Goal: Task Accomplishment & Management: Use online tool/utility

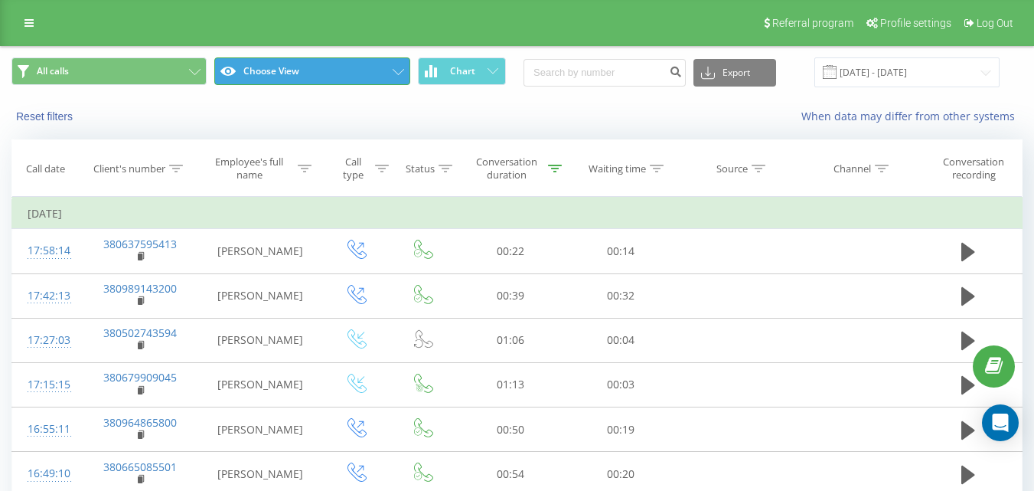
click at [348, 71] on button "Choose View" at bounding box center [311, 71] width 195 height 28
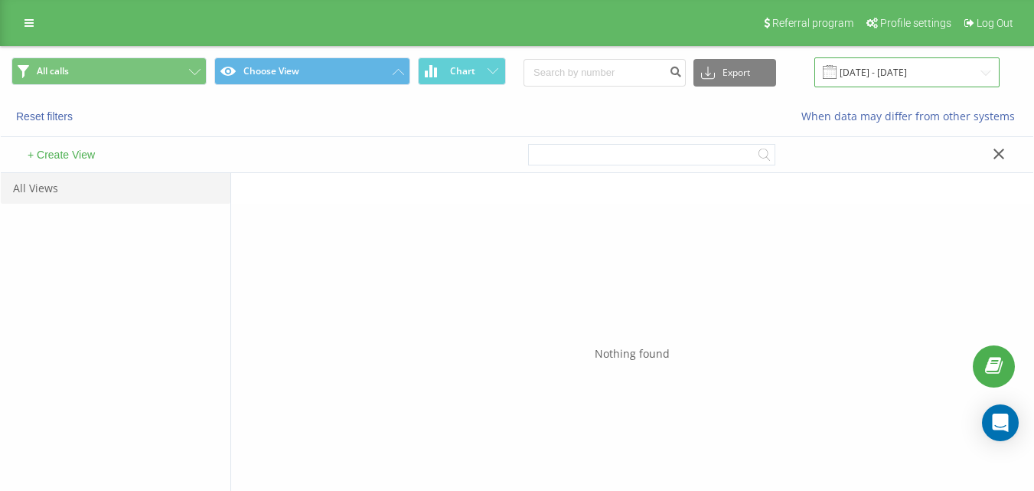
click at [971, 71] on input "[DATE] - [DATE]" at bounding box center [907, 72] width 185 height 30
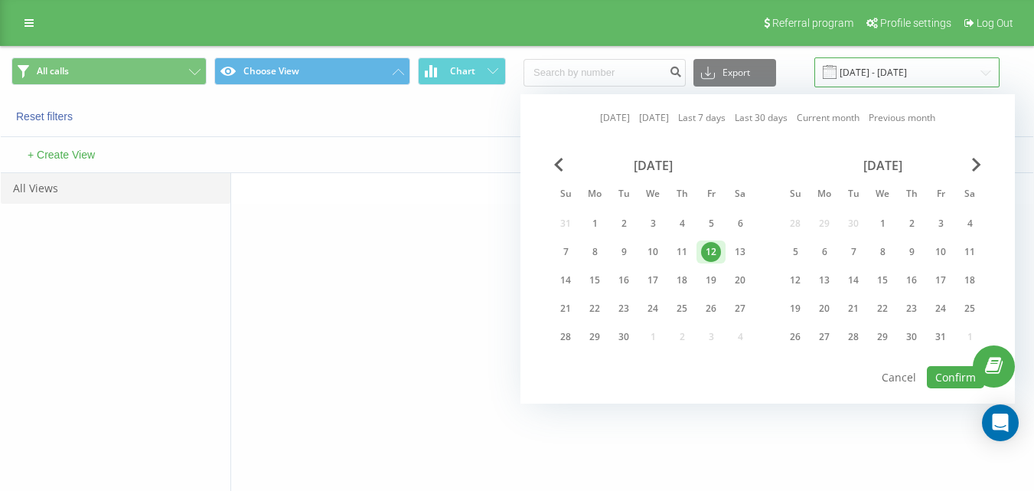
click at [940, 77] on input "[DATE] - [DATE]" at bounding box center [907, 72] width 185 height 30
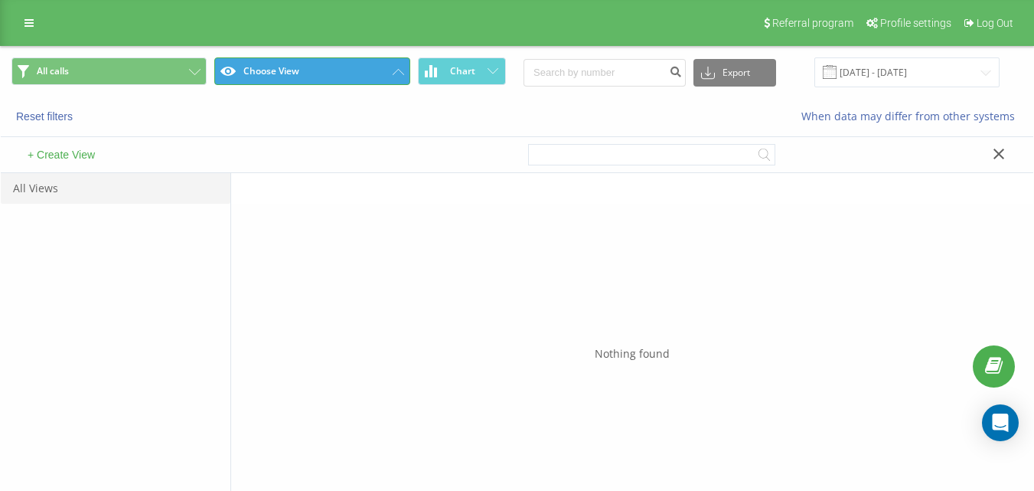
click at [290, 72] on button "Choose View" at bounding box center [311, 71] width 195 height 28
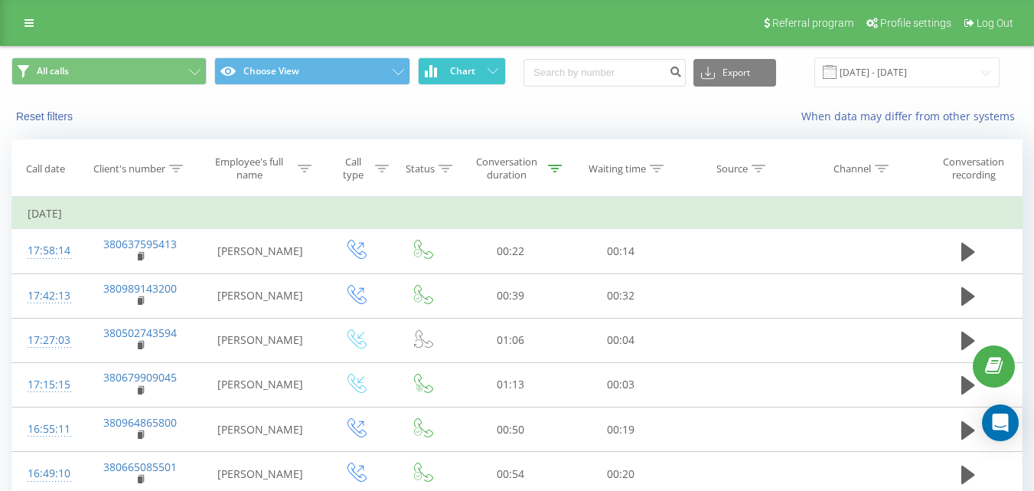
click at [439, 69] on button "Chart" at bounding box center [462, 71] width 88 height 28
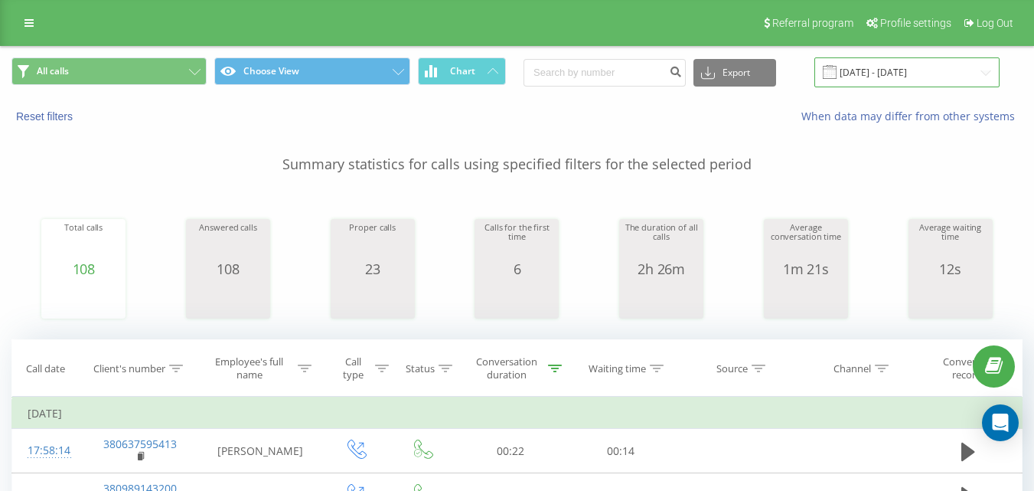
click at [899, 73] on input "[DATE] - [DATE]" at bounding box center [907, 72] width 185 height 30
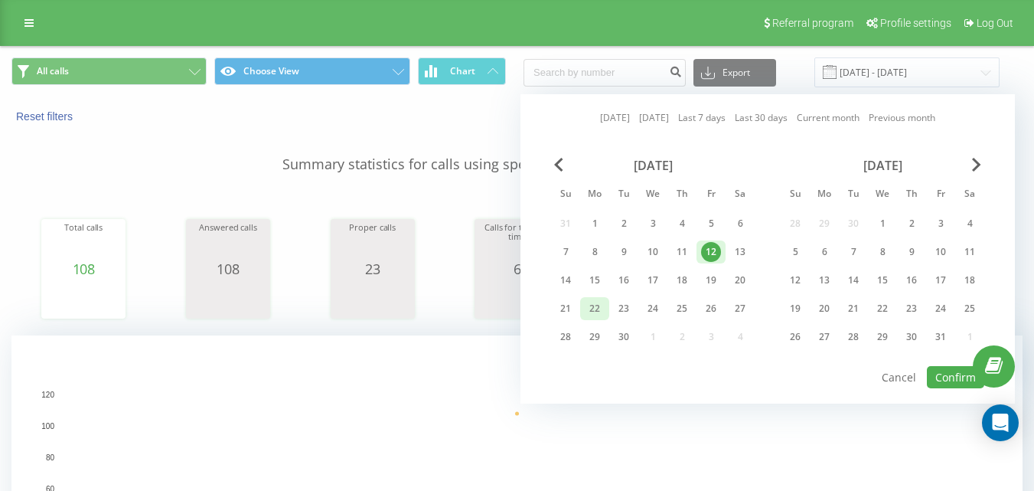
click at [595, 312] on div "22" at bounding box center [595, 309] width 20 height 20
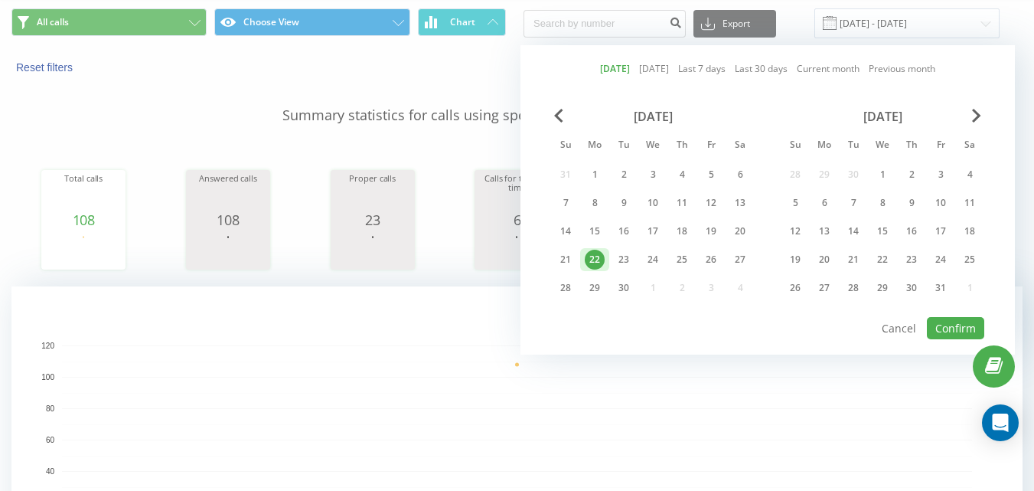
scroll to position [77, 0]
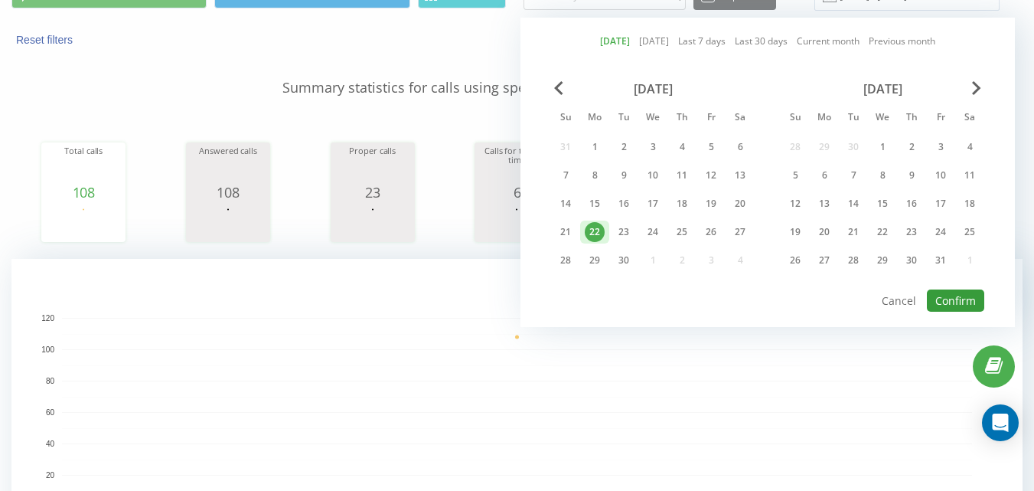
click at [971, 292] on button "Confirm" at bounding box center [955, 300] width 57 height 22
type input "[DATE] - [DATE]"
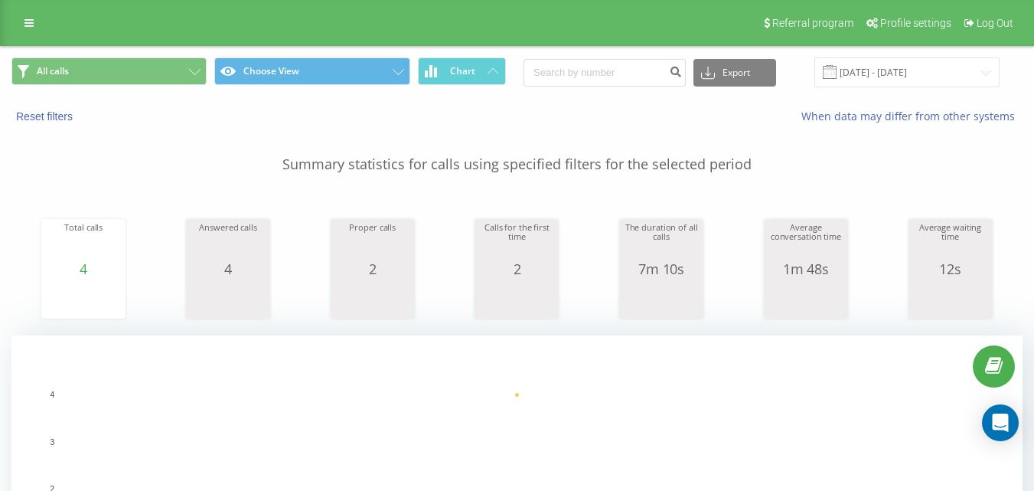
scroll to position [383, 0]
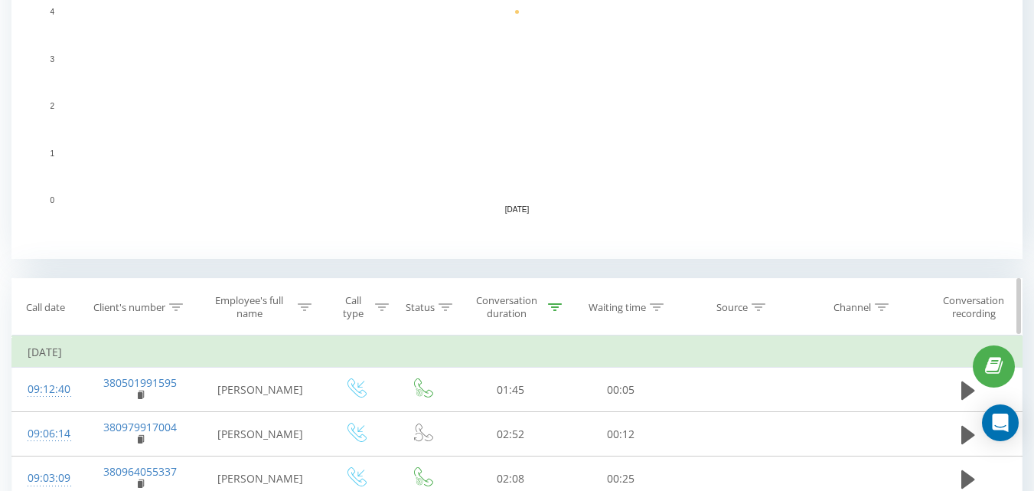
click at [542, 307] on div "Conversation duration" at bounding box center [507, 307] width 76 height 26
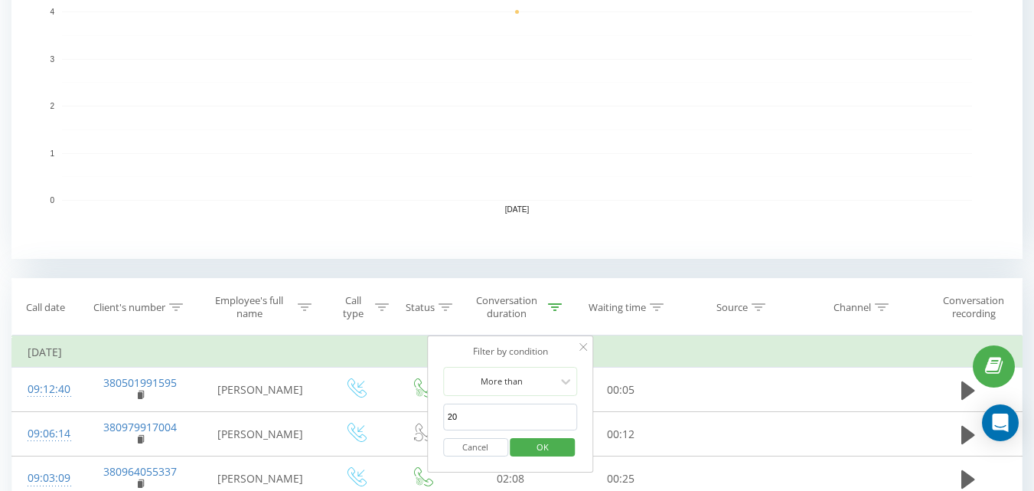
click at [556, 450] on span "OK" at bounding box center [542, 447] width 43 height 24
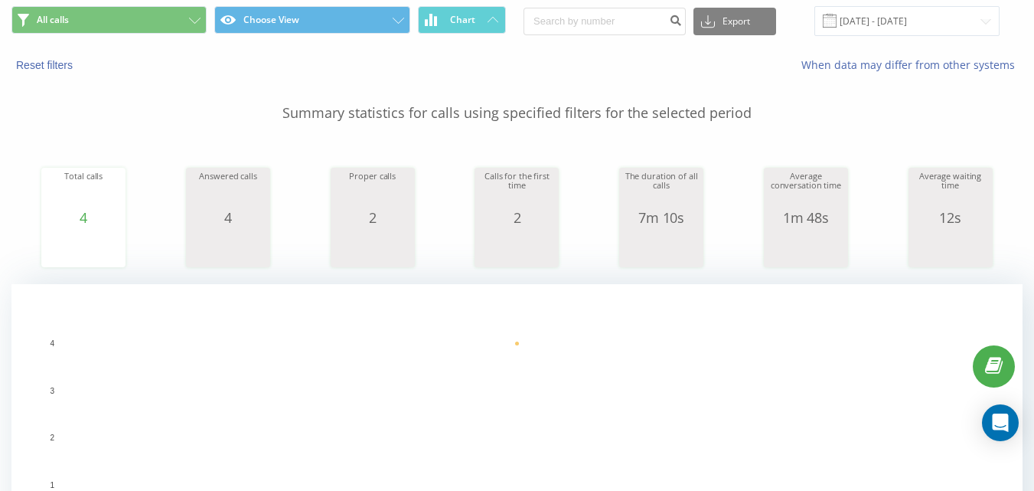
scroll to position [0, 0]
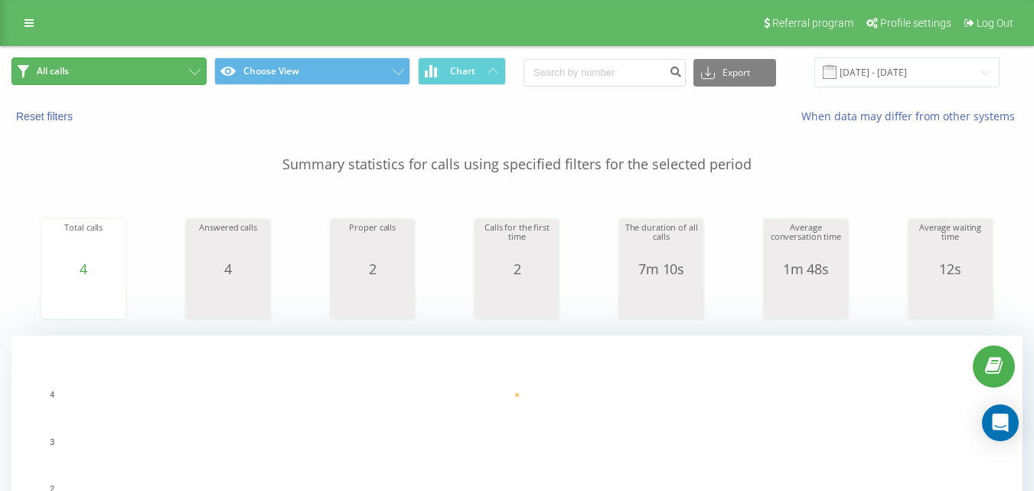
click at [146, 67] on button "All calls" at bounding box center [108, 71] width 195 height 28
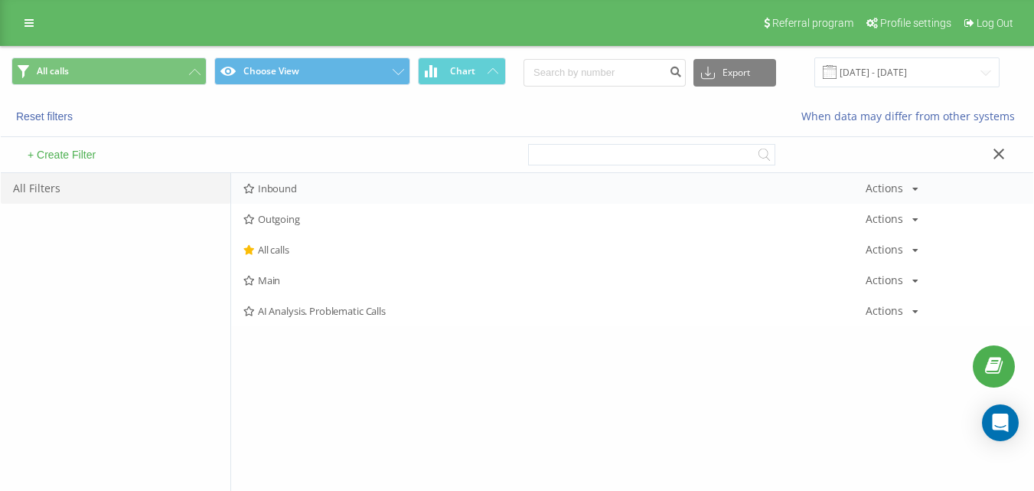
click at [289, 177] on div "Inbound Actions Edit Copy Delete Default Share" at bounding box center [632, 188] width 802 height 31
click at [296, 183] on span "Inbound" at bounding box center [554, 188] width 622 height 11
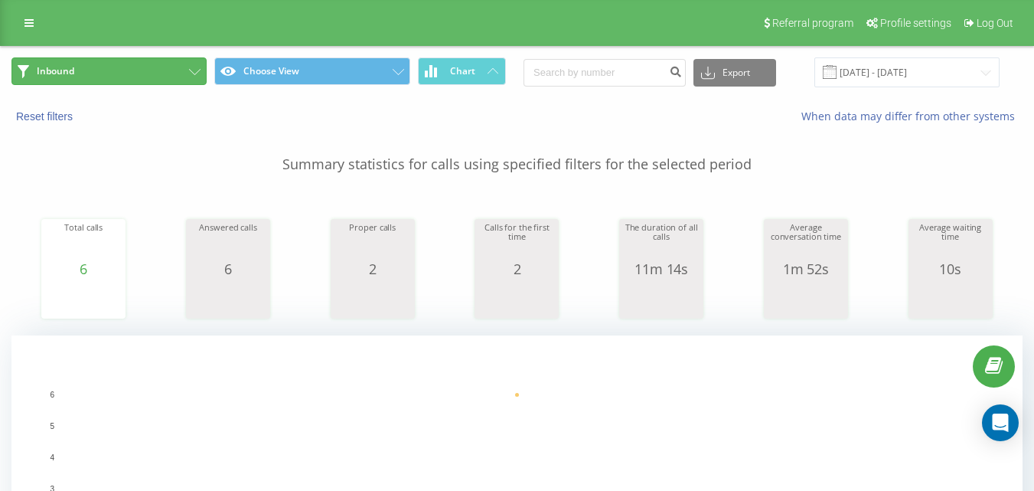
click at [155, 62] on button "Inbound" at bounding box center [108, 71] width 195 height 28
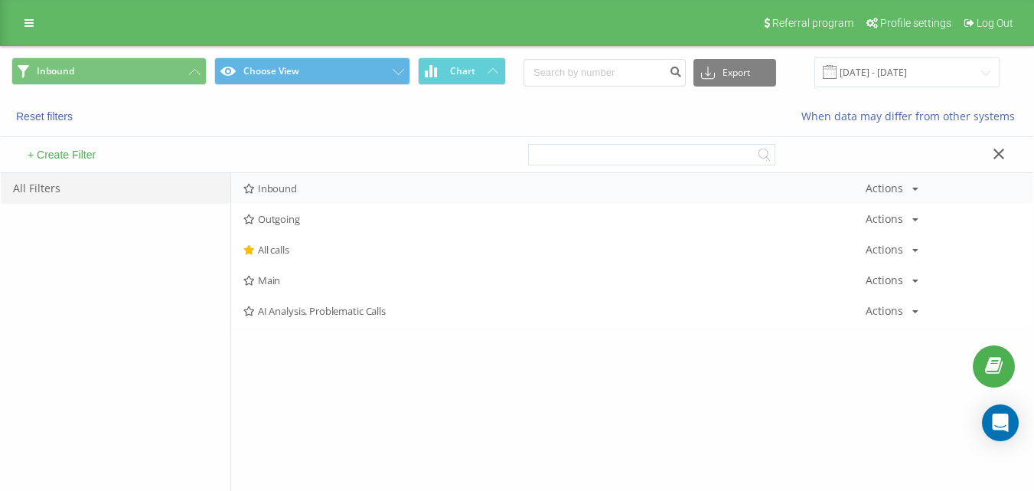
click at [310, 194] on span "Inbound" at bounding box center [554, 188] width 622 height 11
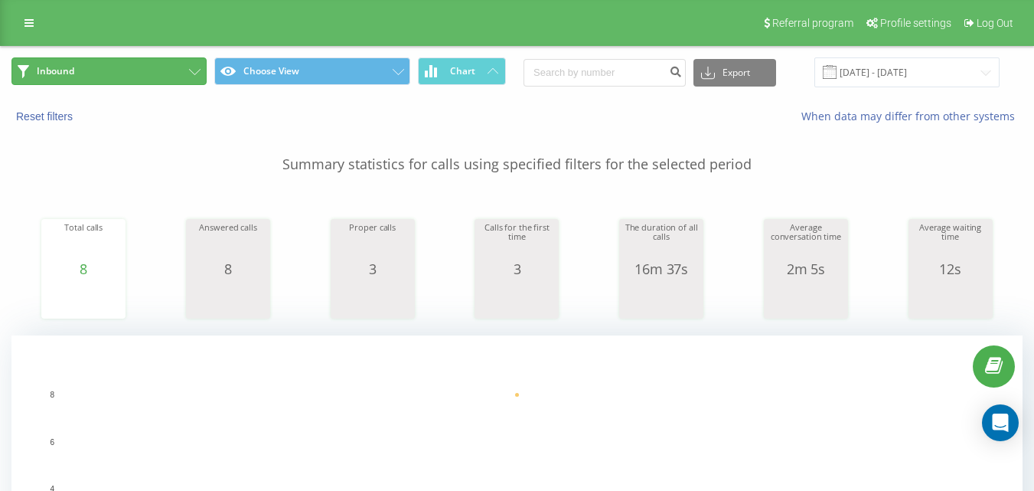
click at [168, 70] on button "Inbound" at bounding box center [108, 71] width 195 height 28
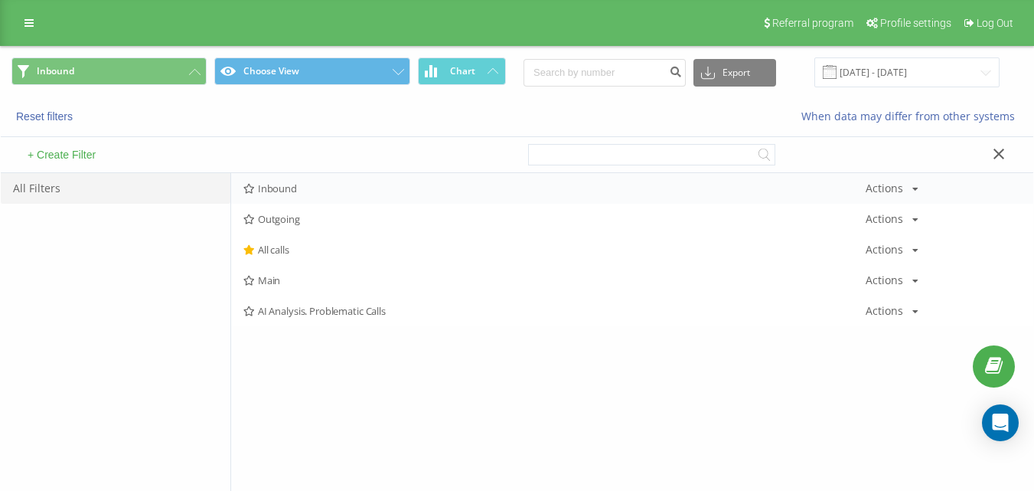
click at [315, 194] on span "Inbound" at bounding box center [554, 188] width 622 height 11
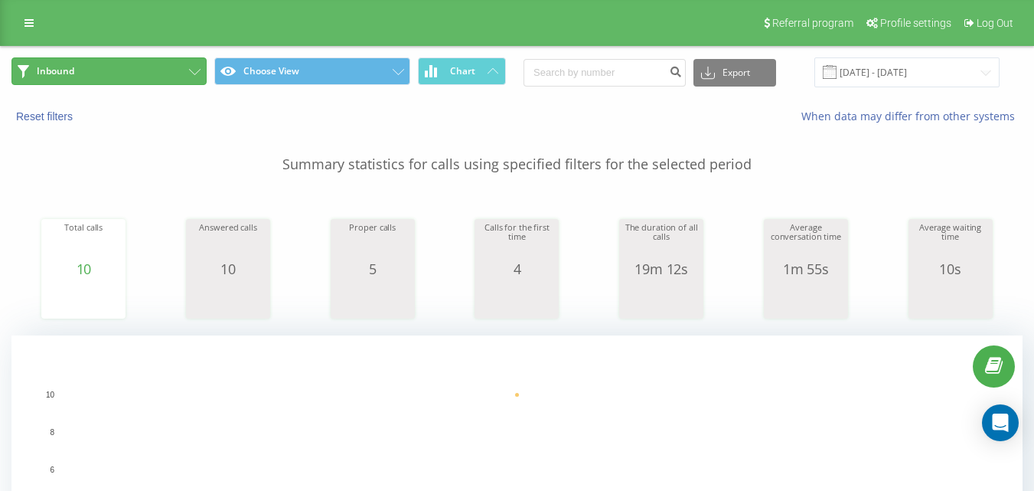
click at [148, 63] on button "Inbound" at bounding box center [108, 71] width 195 height 28
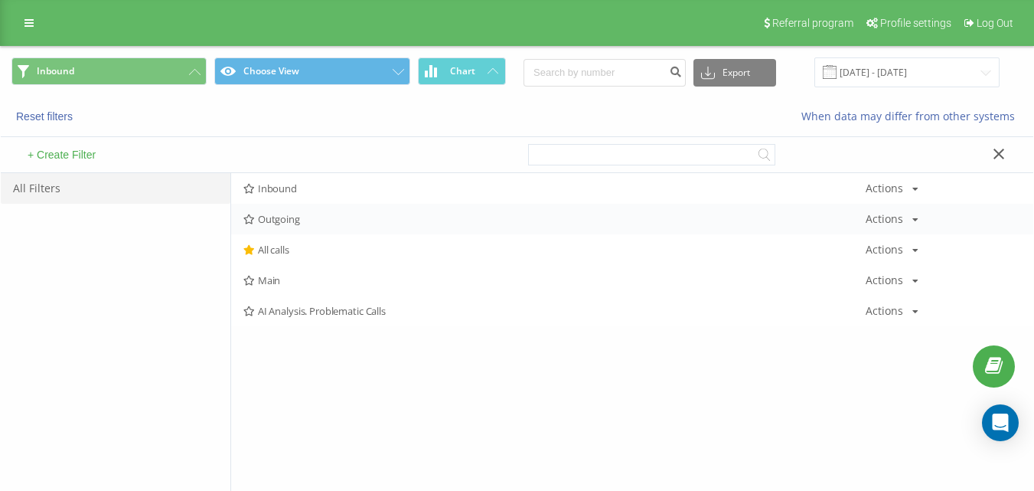
click at [287, 220] on span "Outgoing" at bounding box center [554, 219] width 622 height 11
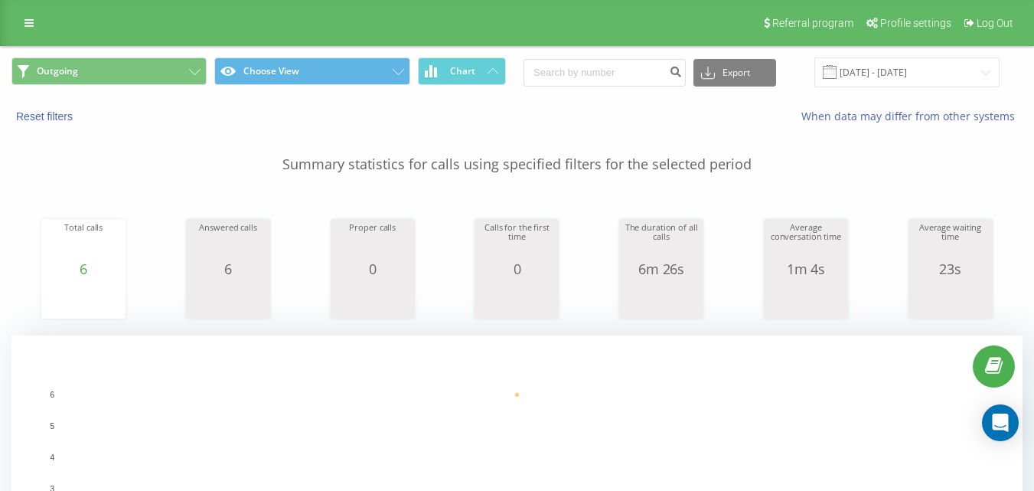
click at [136, 54] on div "Outgoing Choose View Chart Export .csv .xls .xlsx [DATE] - [DATE]" at bounding box center [517, 72] width 1033 height 51
click at [168, 75] on button "Outgoing" at bounding box center [108, 71] width 195 height 28
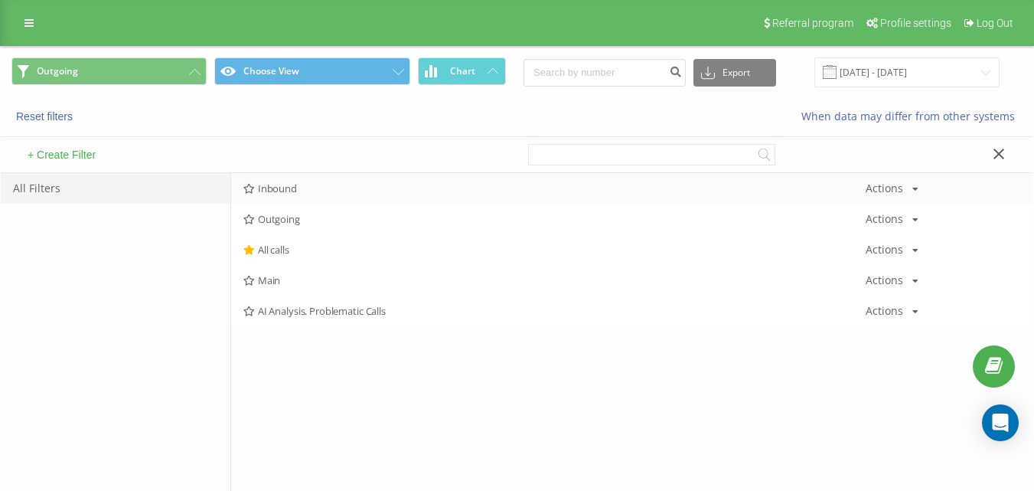
click at [302, 170] on div "+ Create Filter" at bounding box center [259, 154] width 517 height 35
click at [315, 184] on span "Inbound" at bounding box center [554, 188] width 622 height 11
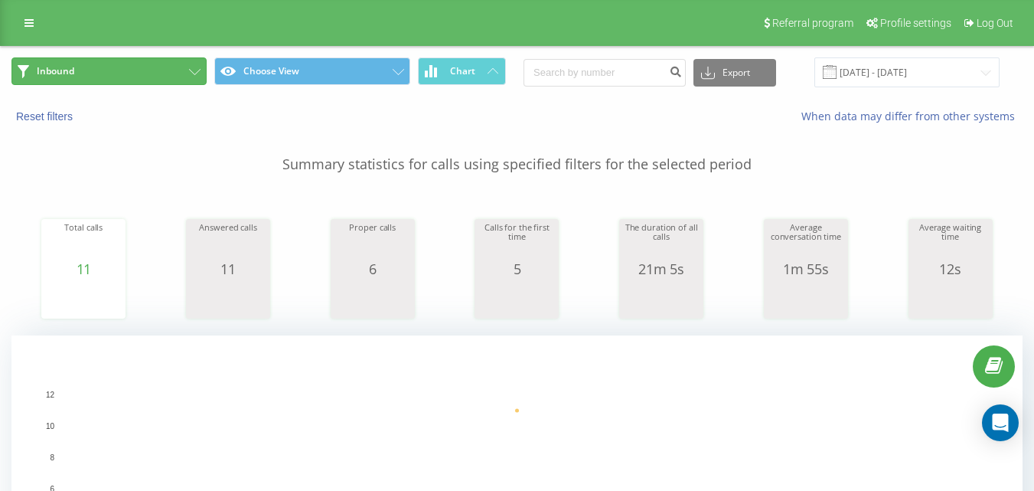
click at [183, 77] on button "Inbound" at bounding box center [108, 71] width 195 height 28
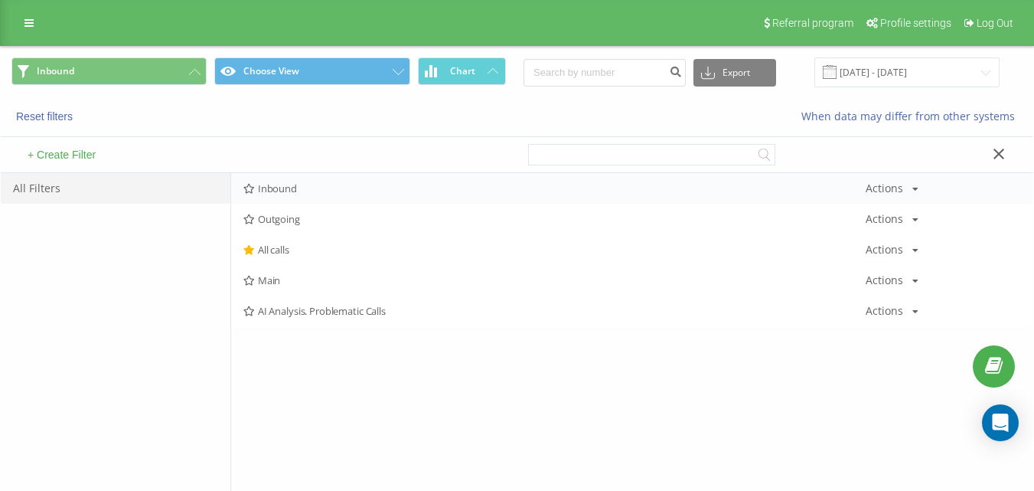
click at [314, 191] on span "Inbound" at bounding box center [554, 188] width 622 height 11
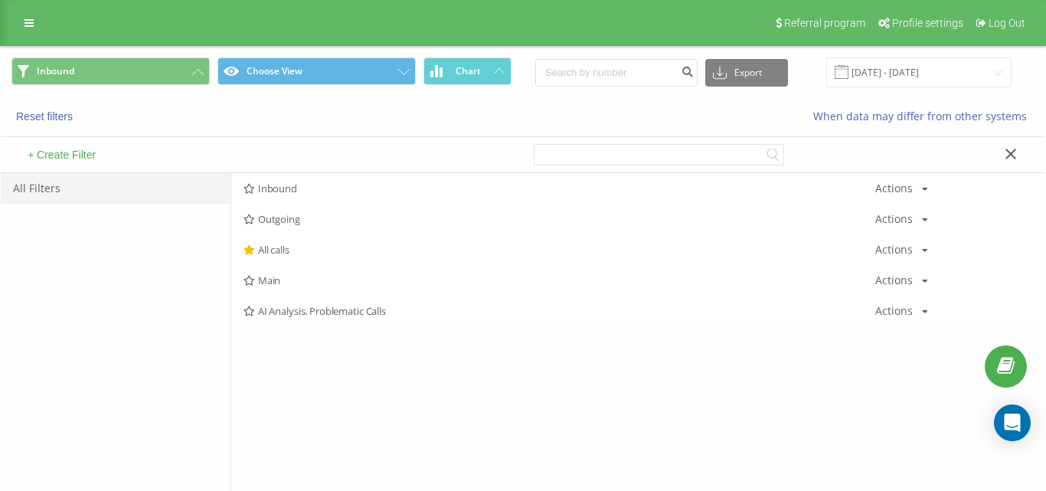
click at [0, 0] on div at bounding box center [0, 0] width 0 height 0
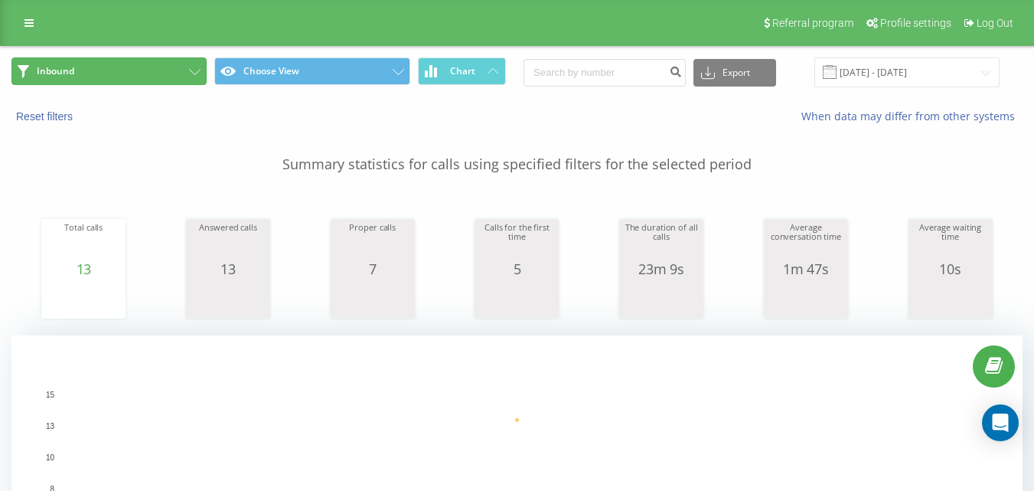
click at [156, 66] on button "Inbound" at bounding box center [108, 71] width 195 height 28
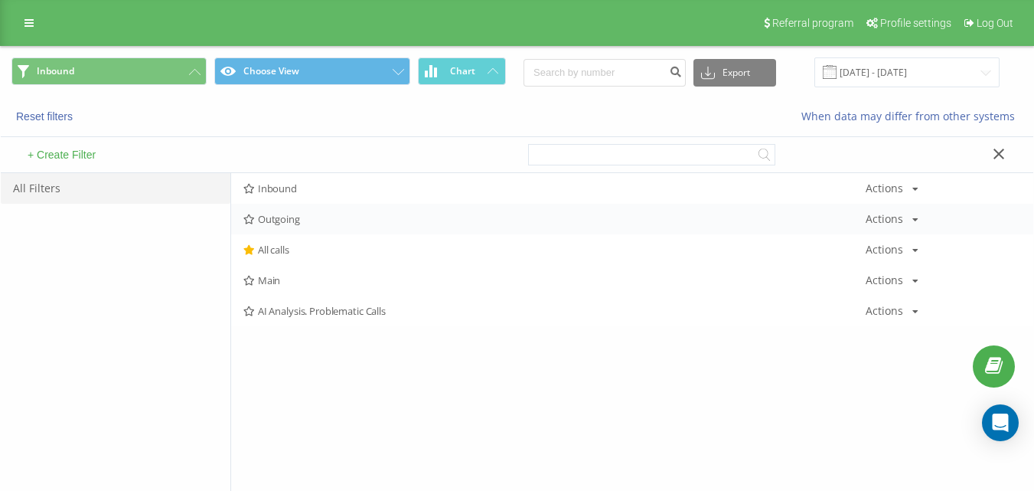
click at [309, 224] on span "Outgoing" at bounding box center [554, 219] width 622 height 11
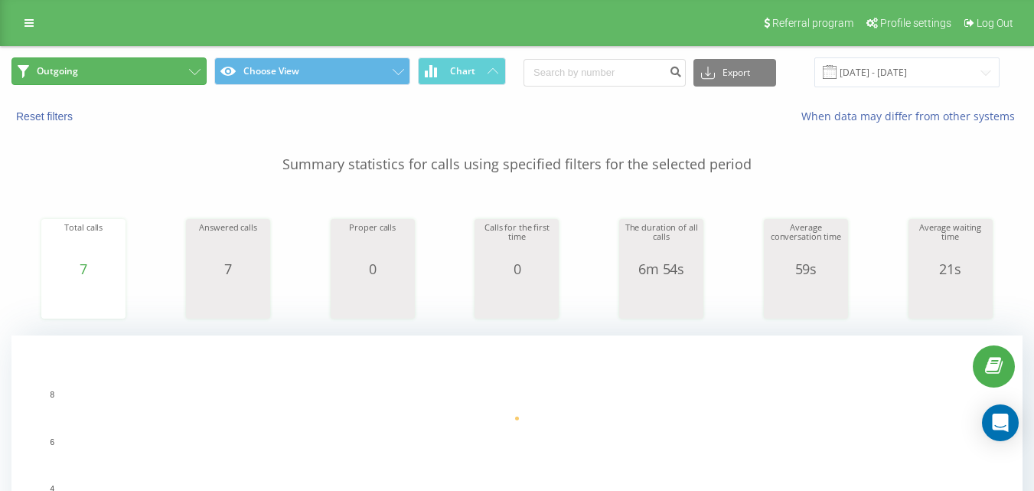
click at [176, 77] on button "Outgoing" at bounding box center [108, 71] width 195 height 28
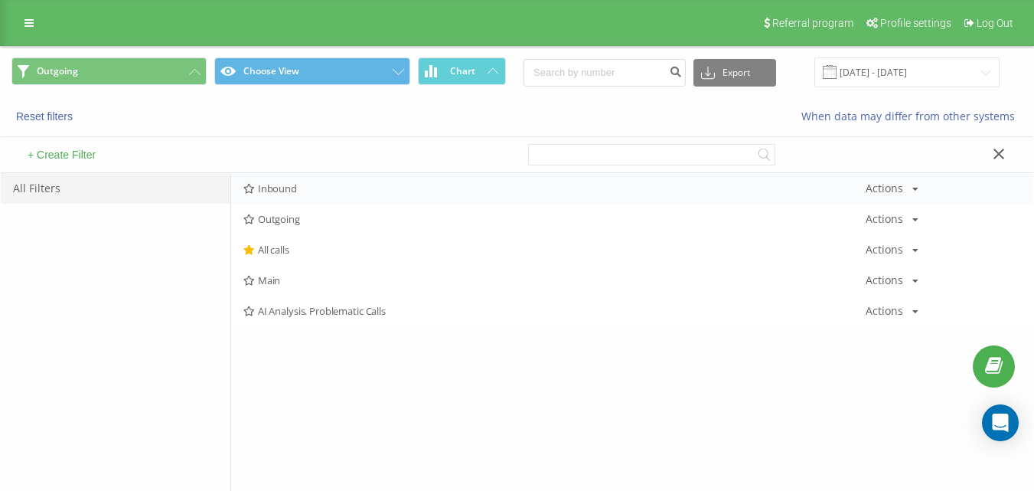
click at [341, 194] on div "Inbound Actions Edit Copy Delete Default Share" at bounding box center [632, 188] width 802 height 31
click at [351, 188] on span "Inbound" at bounding box center [554, 188] width 622 height 11
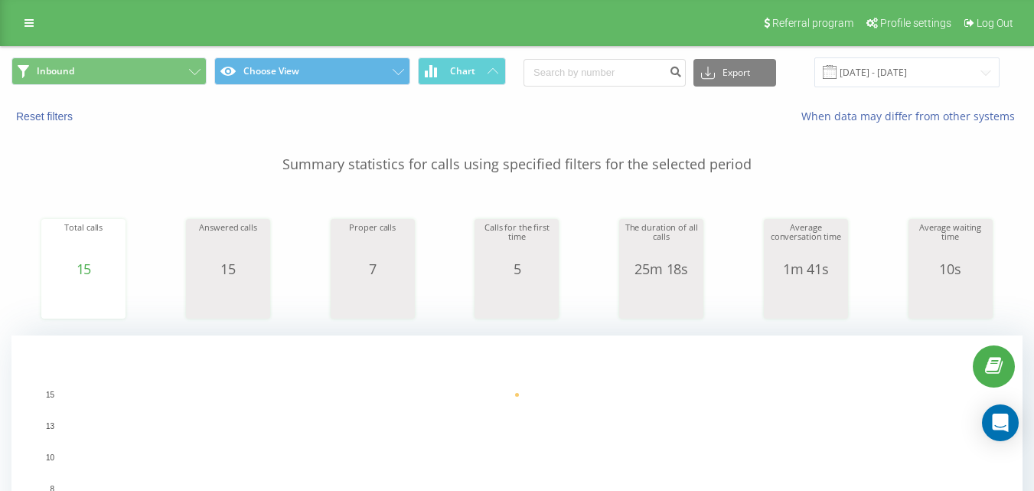
click at [158, 93] on div "Inbound Choose View Chart Export .csv .xls .xlsx [DATE] - [DATE]" at bounding box center [517, 72] width 1033 height 51
click at [184, 70] on button "Inbound" at bounding box center [108, 71] width 195 height 28
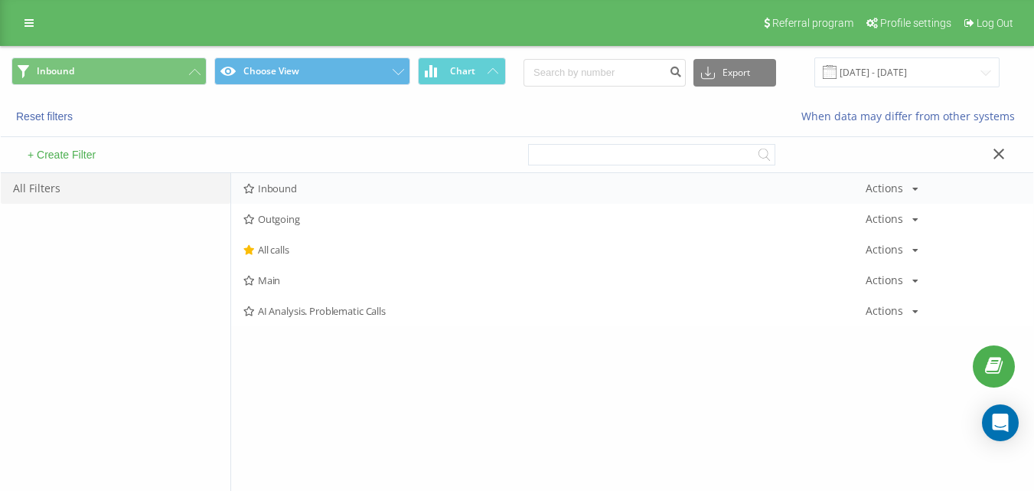
click at [305, 185] on span "Inbound" at bounding box center [554, 188] width 622 height 11
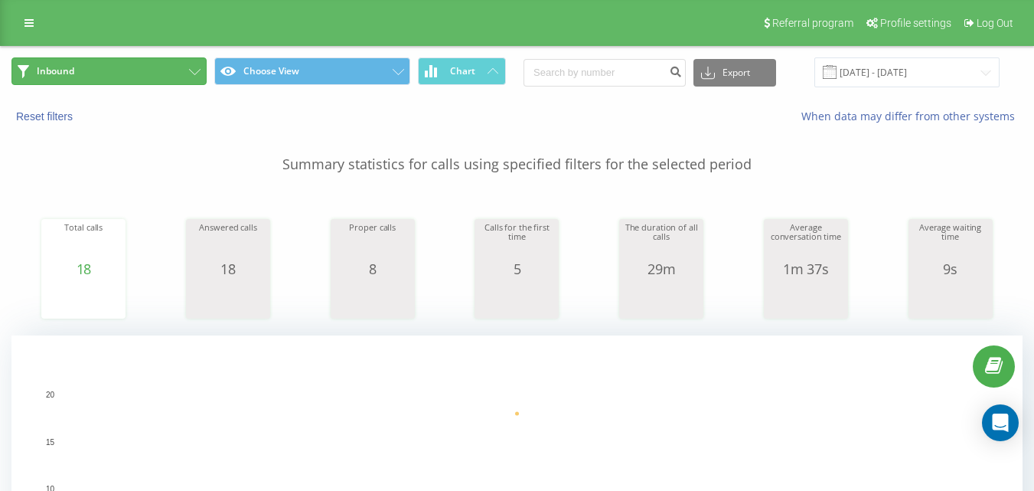
click at [145, 80] on button "Inbound" at bounding box center [108, 71] width 195 height 28
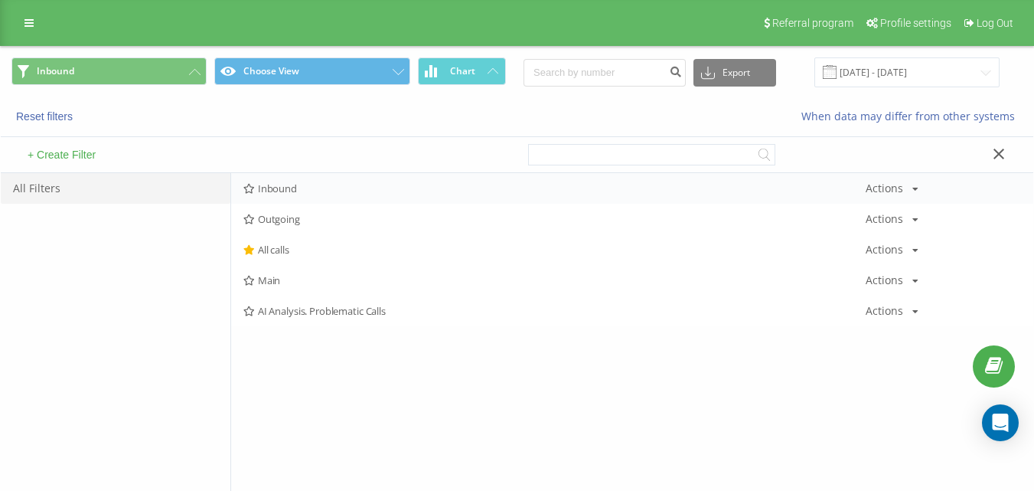
click at [237, 182] on div "Inbound Actions Edit Copy Delete Default Share" at bounding box center [632, 188] width 802 height 31
click at [256, 185] on span "Inbound" at bounding box center [554, 188] width 622 height 11
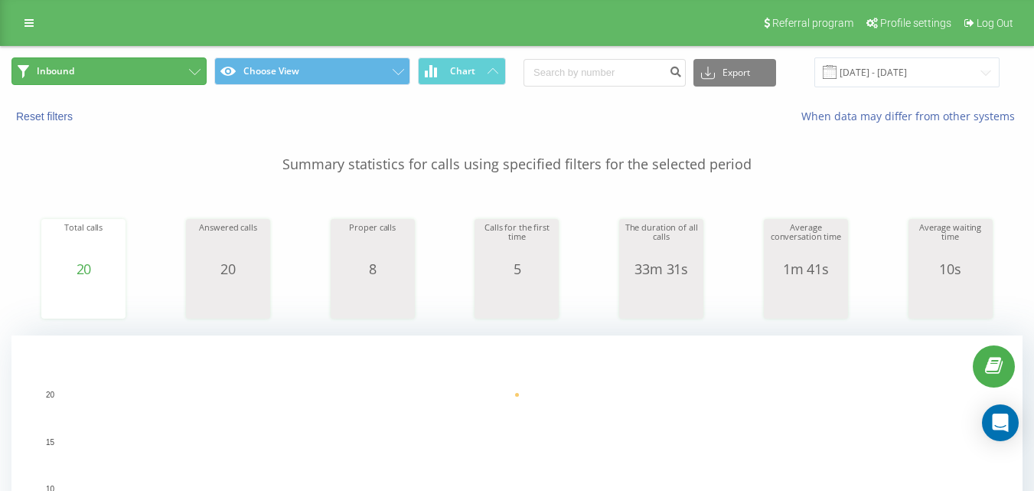
click at [149, 63] on button "Inbound" at bounding box center [108, 71] width 195 height 28
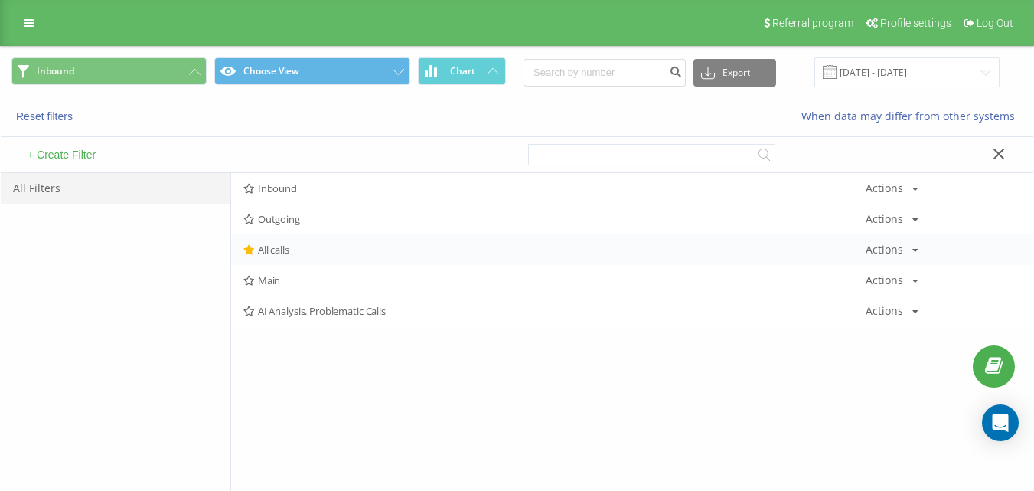
click at [285, 249] on span "All calls" at bounding box center [554, 249] width 622 height 11
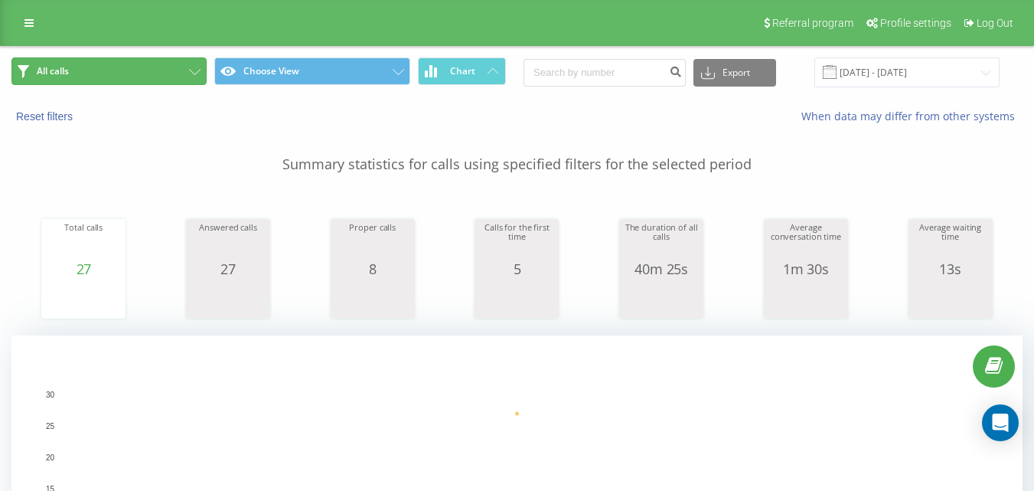
click at [136, 65] on button "All calls" at bounding box center [108, 71] width 195 height 28
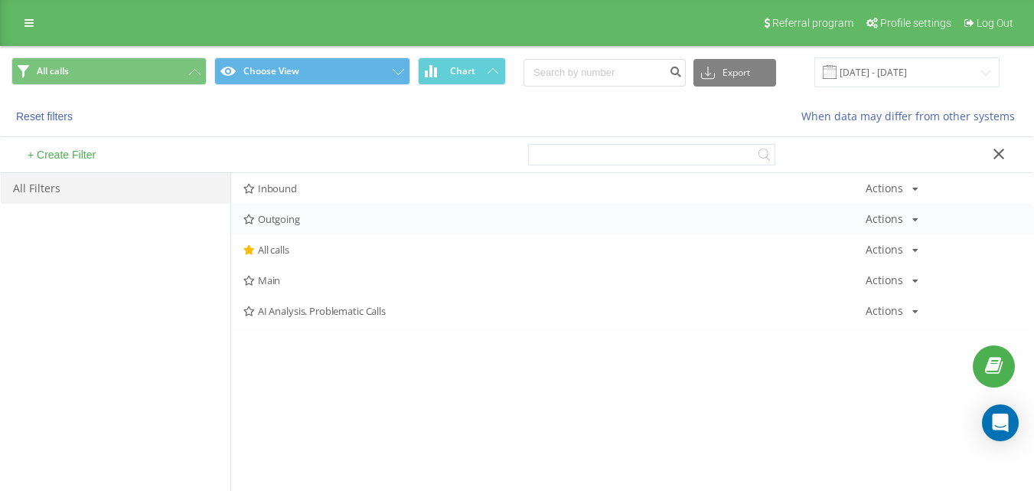
click at [269, 217] on span "Outgoing" at bounding box center [554, 219] width 622 height 11
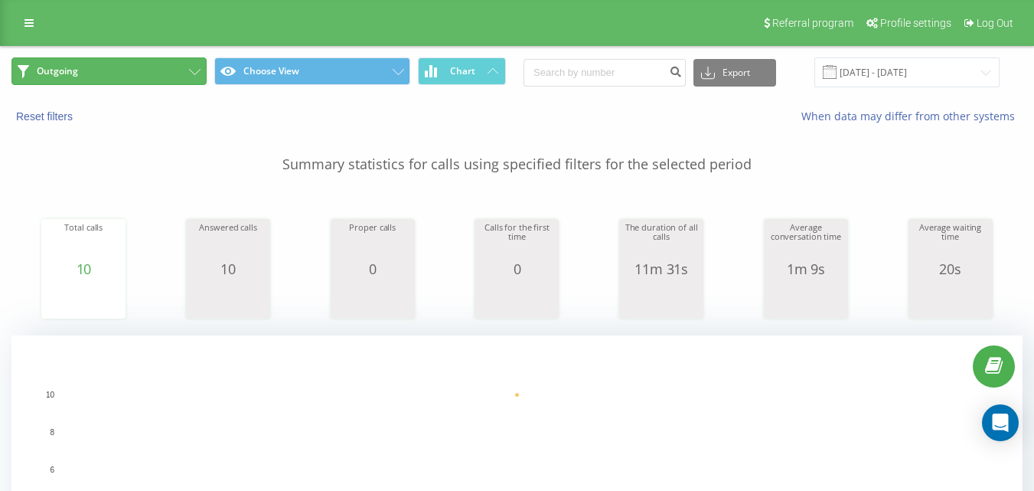
click at [177, 69] on button "Outgoing" at bounding box center [108, 71] width 195 height 28
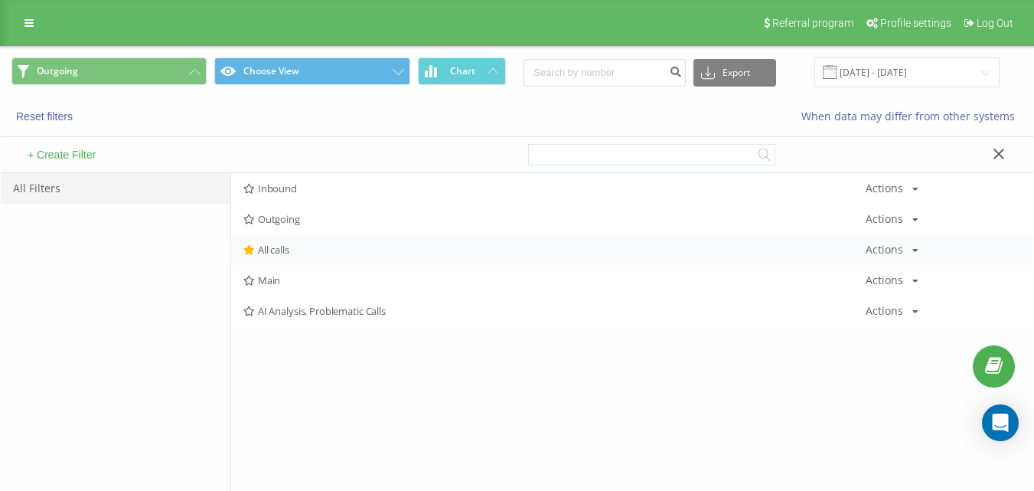
click at [317, 245] on span "All calls" at bounding box center [554, 249] width 622 height 11
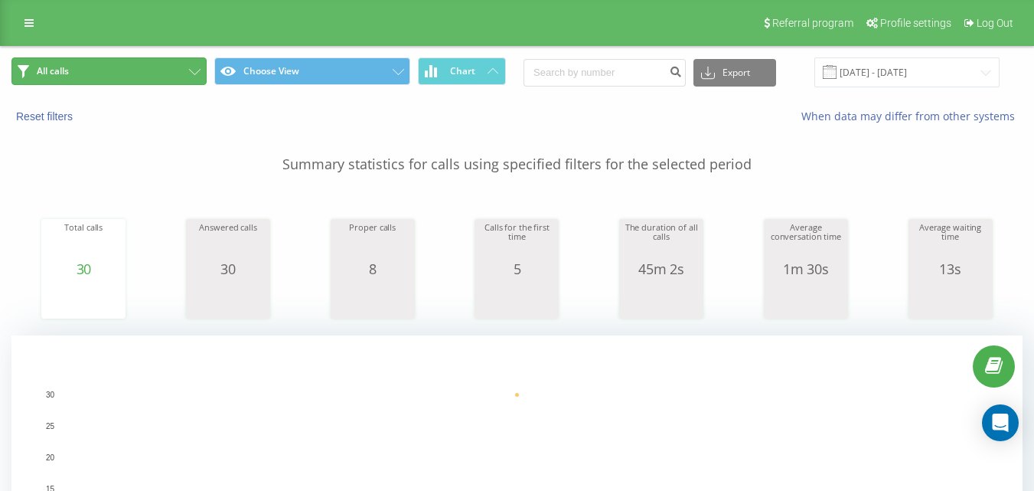
click at [170, 71] on button "All calls" at bounding box center [108, 71] width 195 height 28
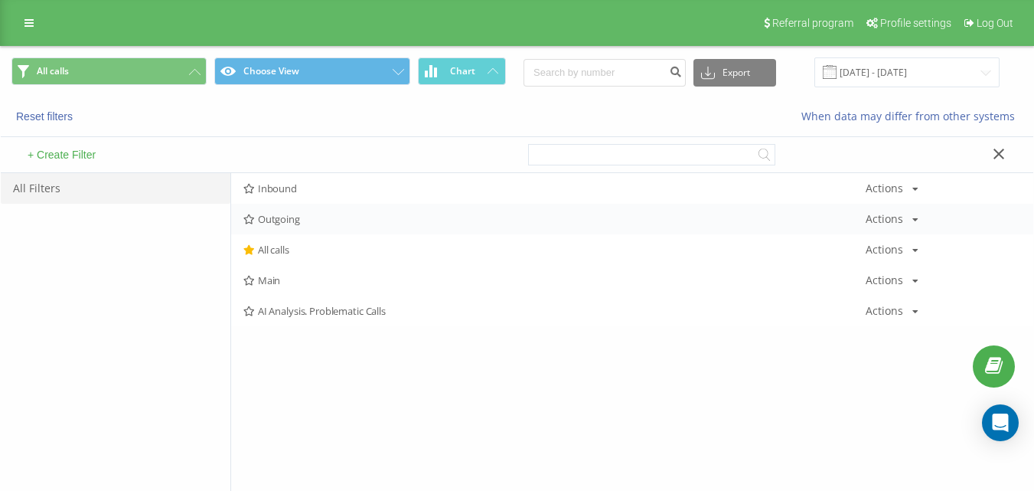
click at [265, 217] on span "Outgoing" at bounding box center [554, 219] width 622 height 11
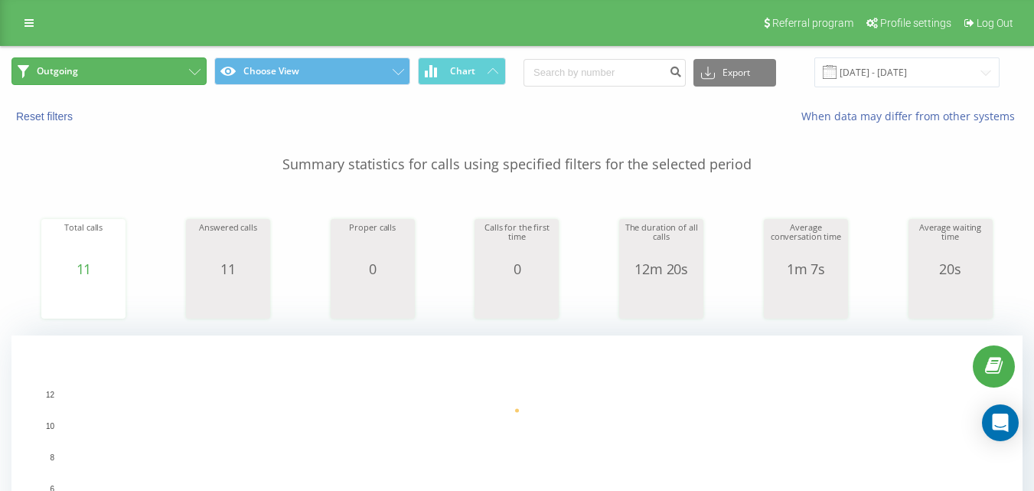
click at [145, 71] on button "Outgoing" at bounding box center [108, 71] width 195 height 28
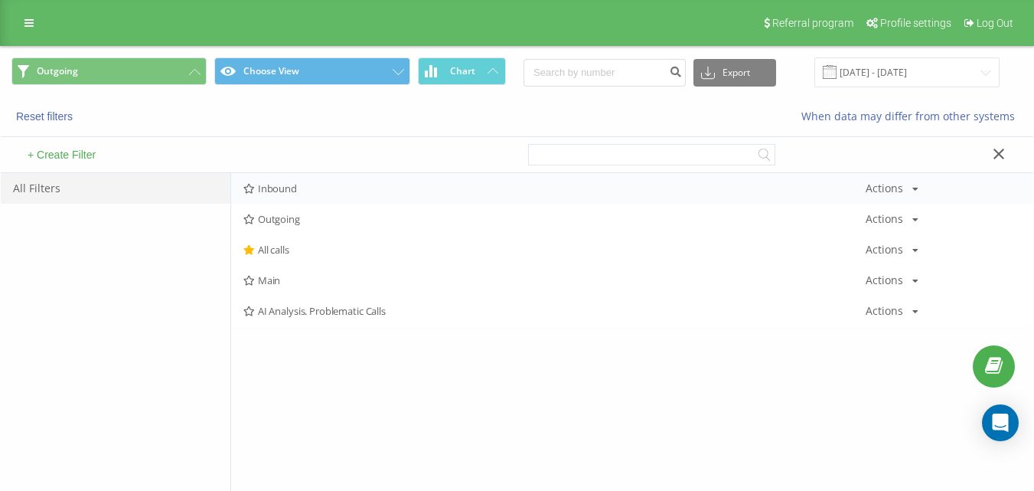
click at [279, 179] on div "Inbound Actions Edit Copy Delete Default Share" at bounding box center [632, 188] width 802 height 31
click at [284, 183] on span "Inbound" at bounding box center [554, 188] width 622 height 11
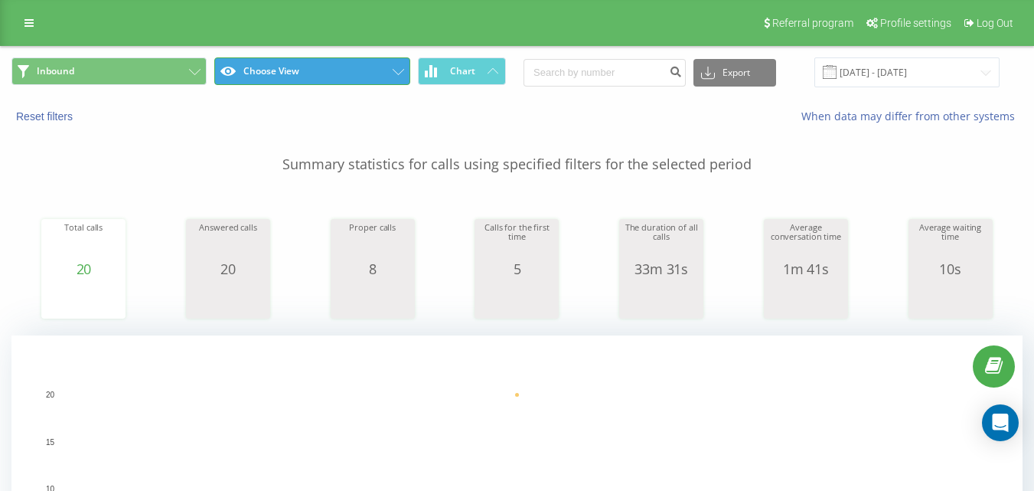
click at [220, 83] on button "Choose View" at bounding box center [311, 71] width 195 height 28
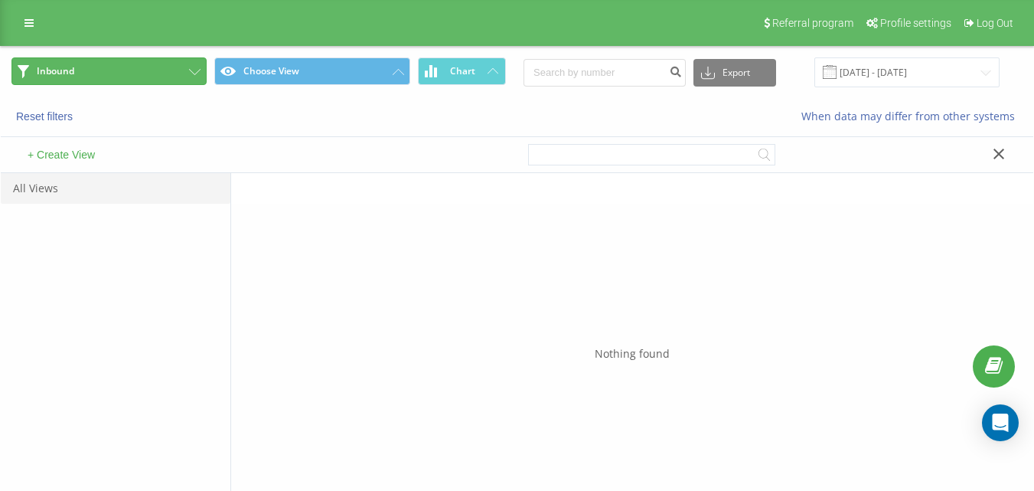
click at [201, 78] on button "Inbound" at bounding box center [108, 71] width 195 height 28
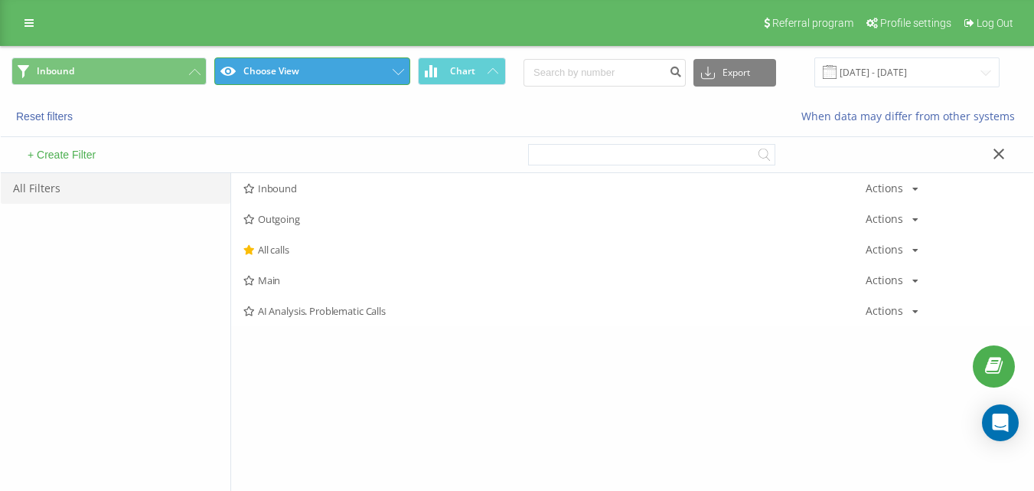
click at [296, 83] on button "Choose View" at bounding box center [311, 71] width 195 height 28
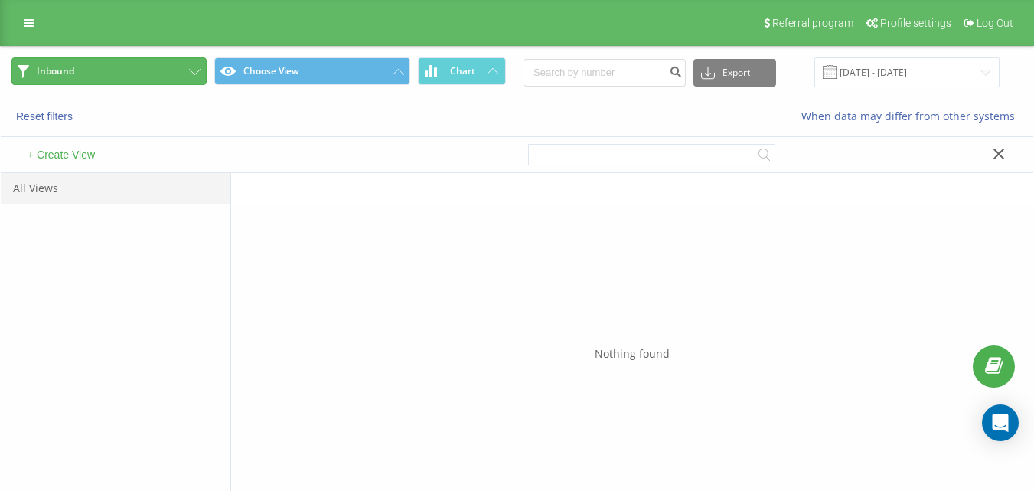
click at [142, 67] on button "Inbound" at bounding box center [108, 71] width 195 height 28
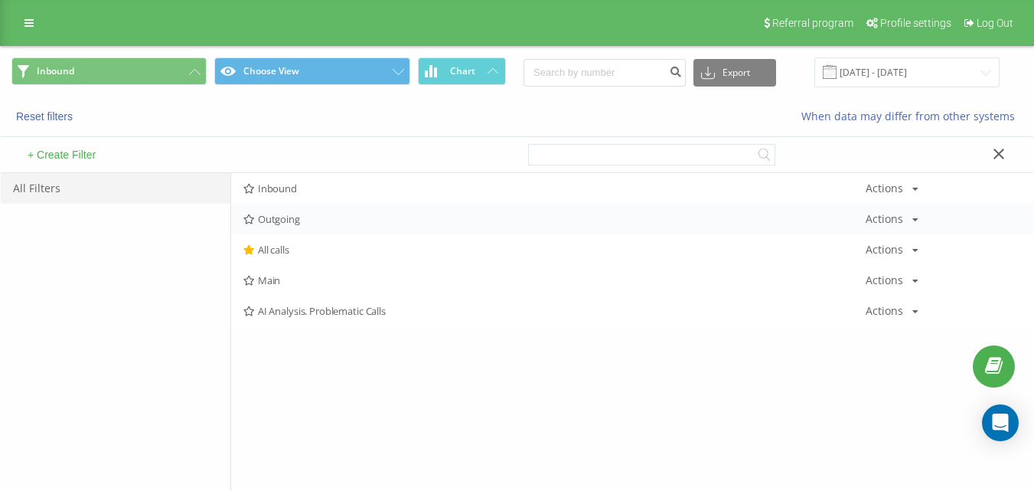
click at [290, 223] on span "Outgoing" at bounding box center [554, 219] width 622 height 11
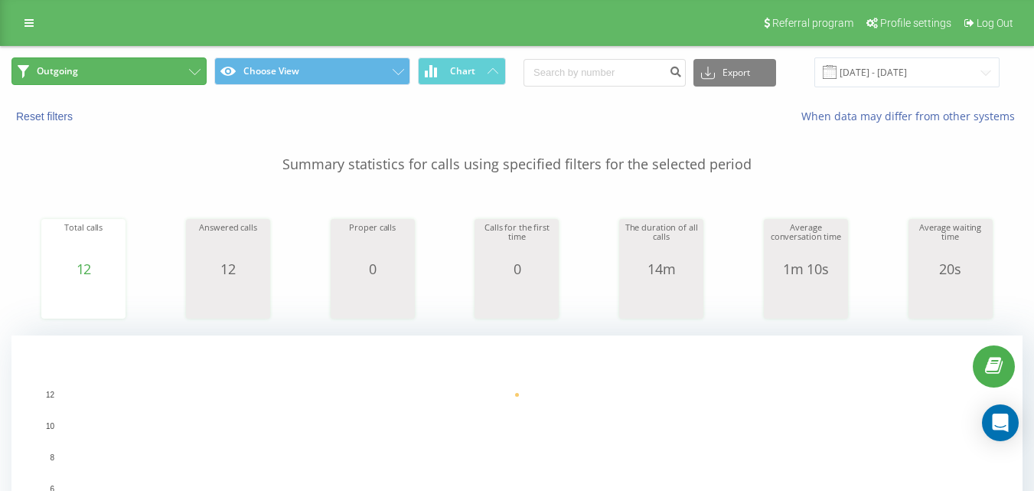
click at [156, 63] on button "Outgoing" at bounding box center [108, 71] width 195 height 28
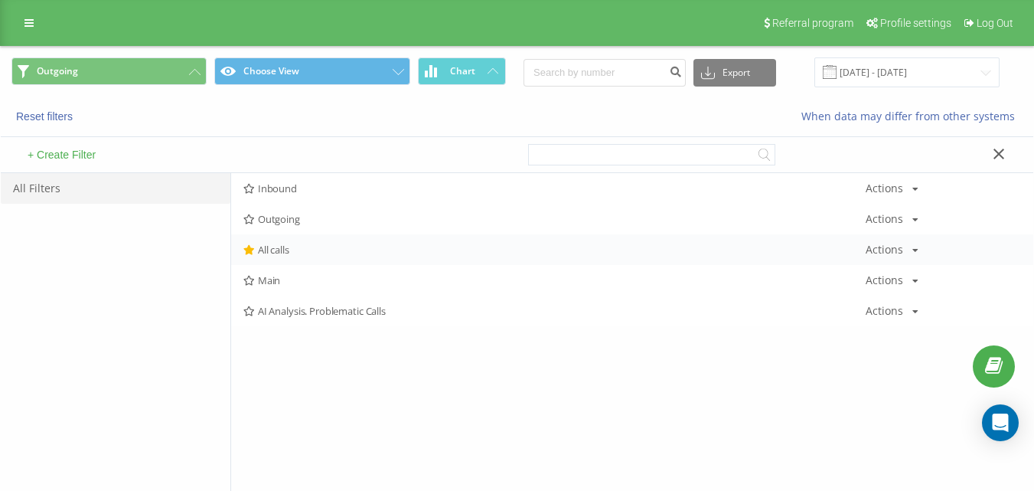
click at [306, 255] on span "All calls" at bounding box center [554, 249] width 622 height 11
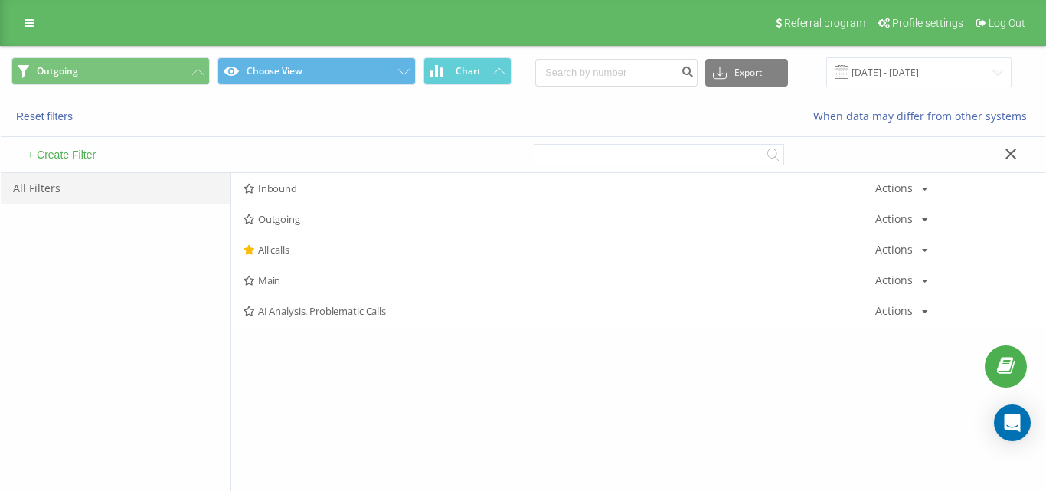
click at [0, 0] on div at bounding box center [0, 0] width 0 height 0
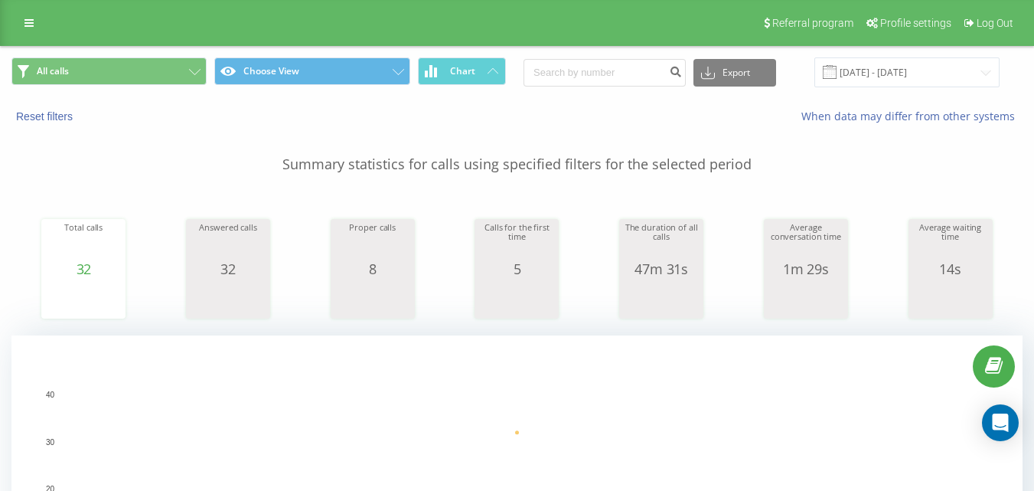
click at [181, 93] on div "All calls Choose View Chart Export .csv .xls .xlsx [DATE] - [DATE]" at bounding box center [517, 72] width 1033 height 51
click at [181, 80] on button "All calls" at bounding box center [108, 71] width 195 height 28
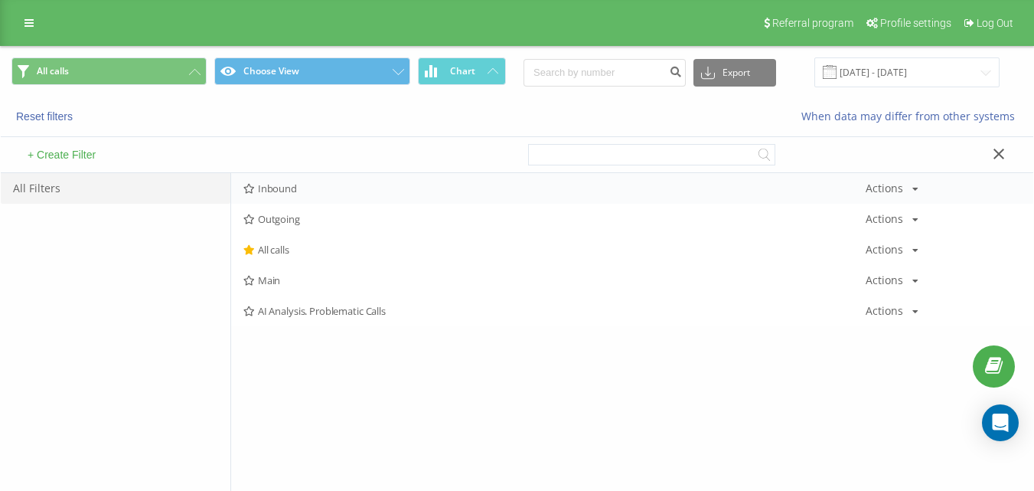
click at [293, 178] on div "Inbound Actions Edit Copy Delete Default Share" at bounding box center [632, 188] width 802 height 31
click at [304, 197] on div "Inbound Actions Edit Copy Delete Default Share" at bounding box center [632, 188] width 802 height 31
click at [302, 194] on div "Inbound Actions Edit Copy Delete Default Share" at bounding box center [632, 188] width 802 height 31
click at [333, 185] on span "Inbound" at bounding box center [554, 188] width 622 height 11
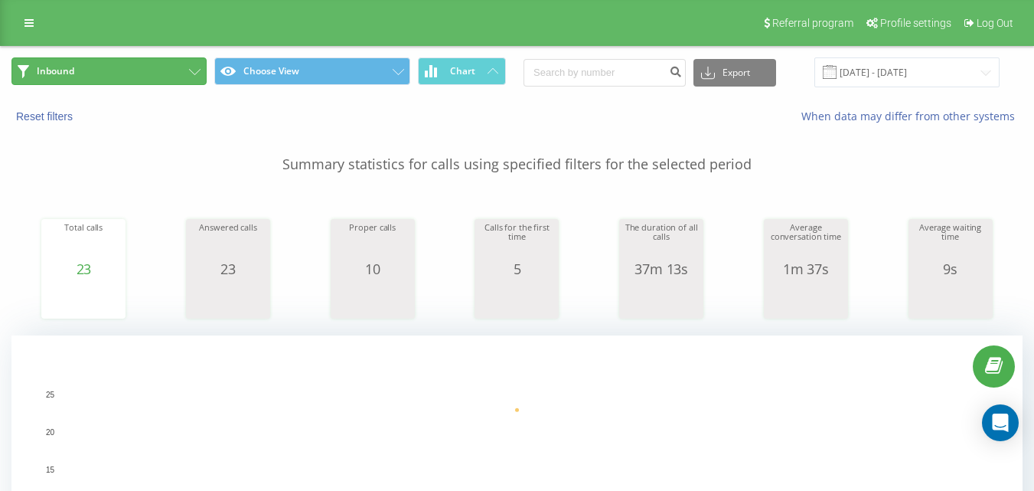
click at [142, 60] on button "Inbound" at bounding box center [108, 71] width 195 height 28
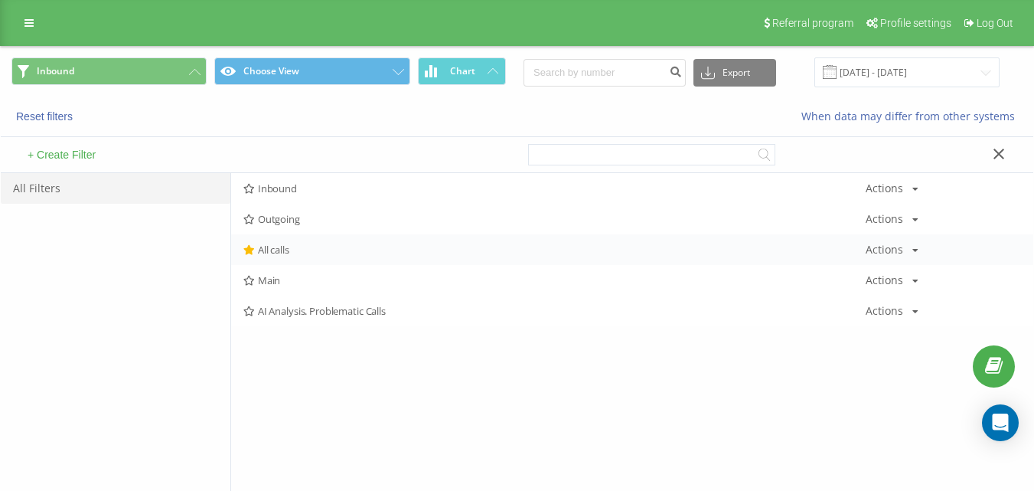
click at [286, 258] on div "All calls Actions Edit Copy Delete Default Share" at bounding box center [632, 249] width 802 height 31
click at [341, 239] on div "All calls Actions Edit Copy Delete Default Share" at bounding box center [632, 249] width 802 height 31
click at [335, 247] on span "All calls" at bounding box center [554, 249] width 622 height 11
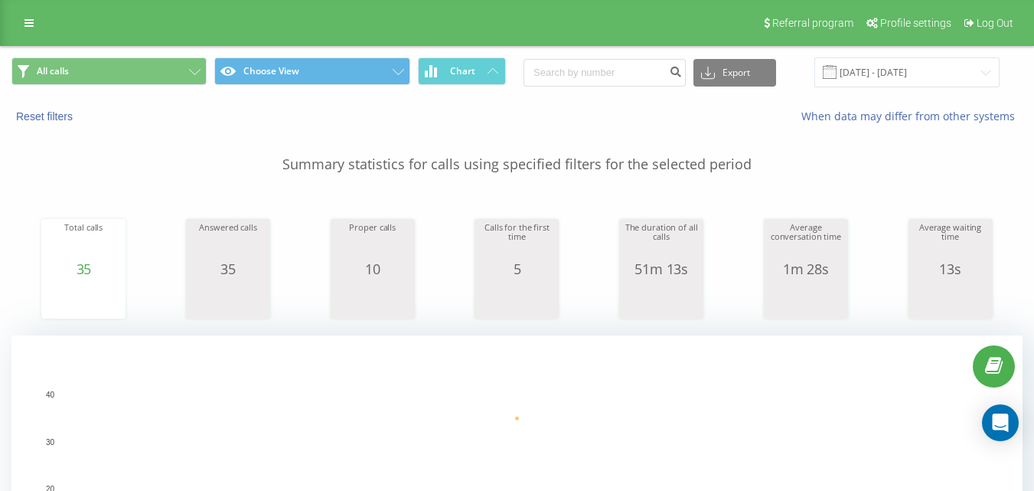
click at [111, 49] on div "All calls Choose View Chart Export .csv .xls .xlsx [DATE] - [DATE]" at bounding box center [517, 72] width 1033 height 51
click at [125, 73] on button "All calls" at bounding box center [108, 71] width 195 height 28
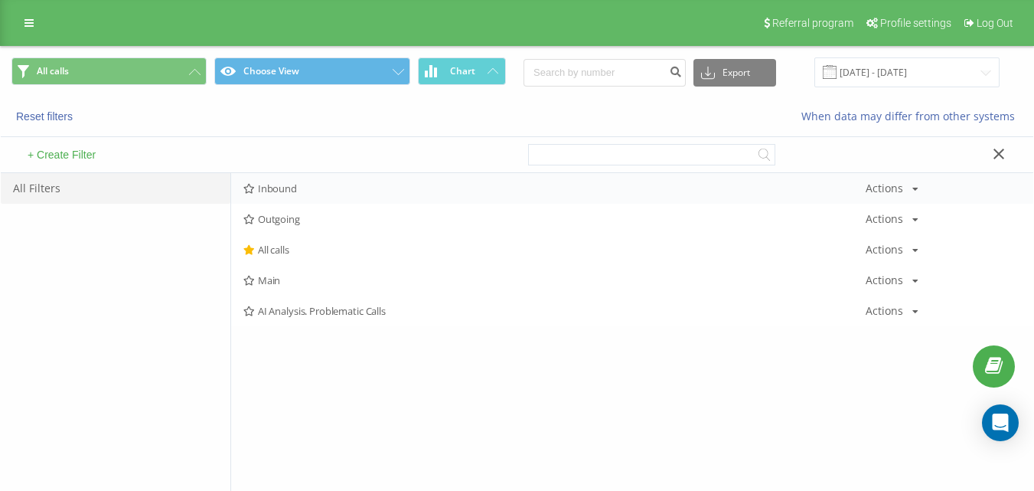
click at [268, 180] on div "Inbound Actions Edit Copy Delete Default Share" at bounding box center [632, 188] width 802 height 31
click at [289, 197] on div "Inbound Actions Edit Copy Delete Default Share" at bounding box center [632, 188] width 802 height 31
click at [283, 179] on div "Inbound Actions Edit Copy Delete Default Share" at bounding box center [632, 188] width 802 height 31
click at [309, 194] on span "Inbound" at bounding box center [554, 188] width 622 height 11
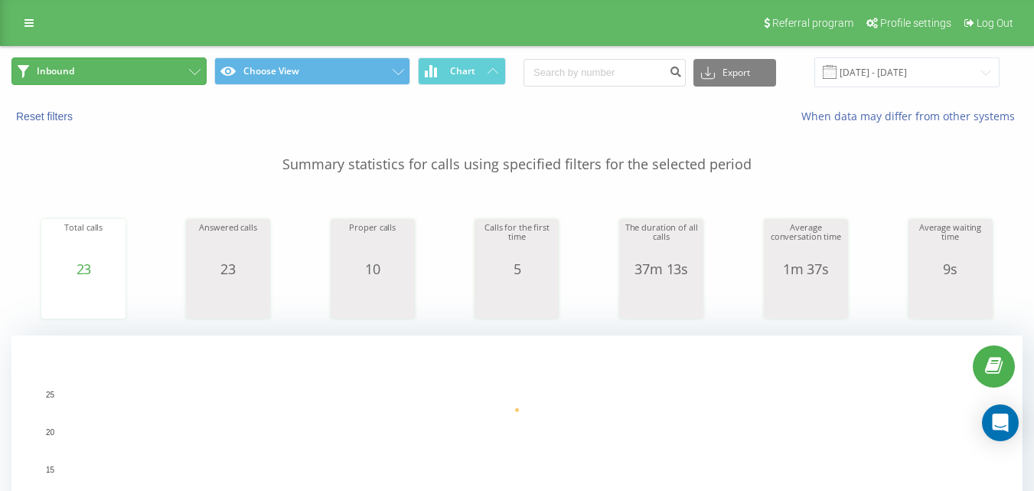
click at [176, 70] on button "Inbound" at bounding box center [108, 71] width 195 height 28
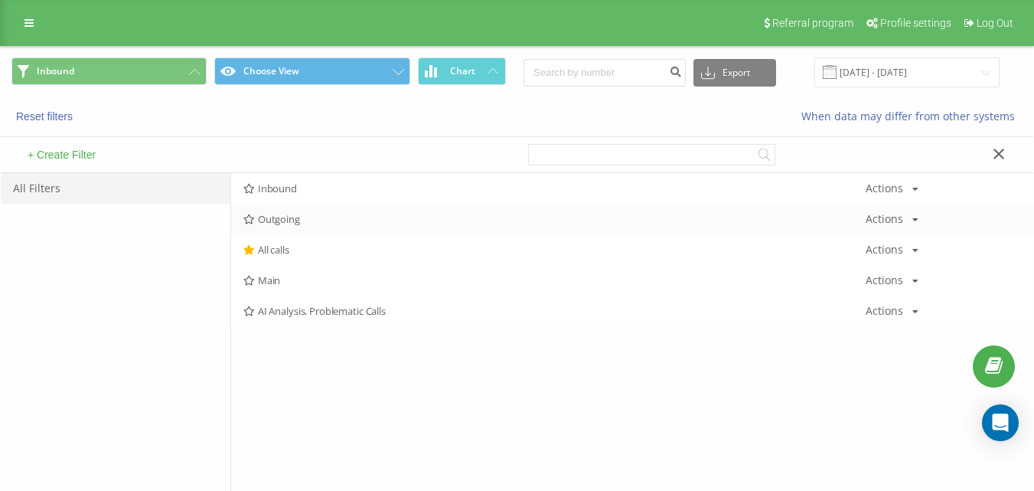
click at [295, 215] on span "Outgoing" at bounding box center [554, 219] width 622 height 11
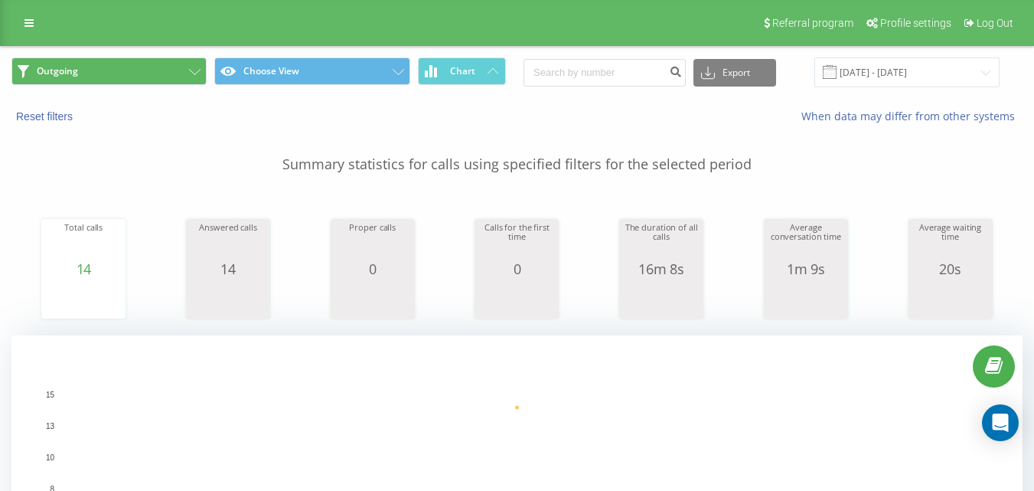
click at [186, 79] on button "Outgoing" at bounding box center [108, 71] width 195 height 28
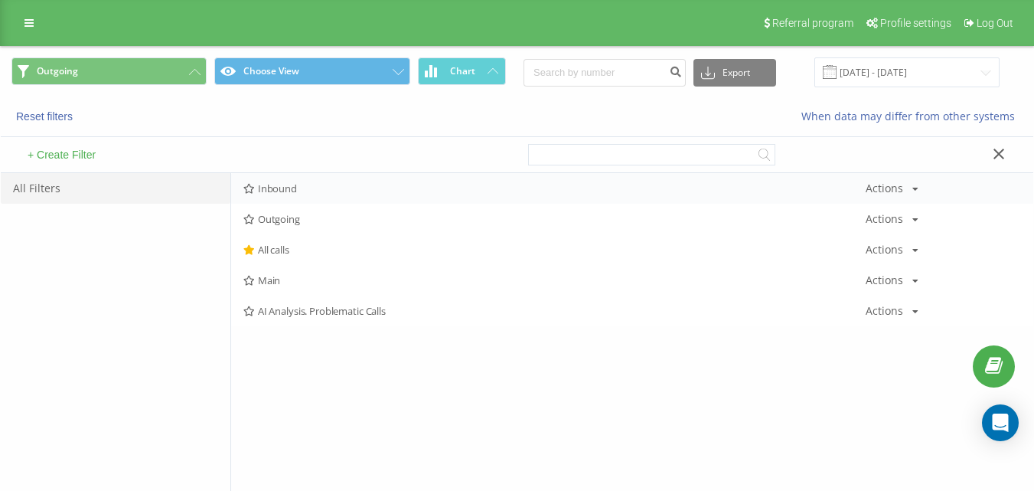
click at [308, 189] on span "Inbound" at bounding box center [554, 188] width 622 height 11
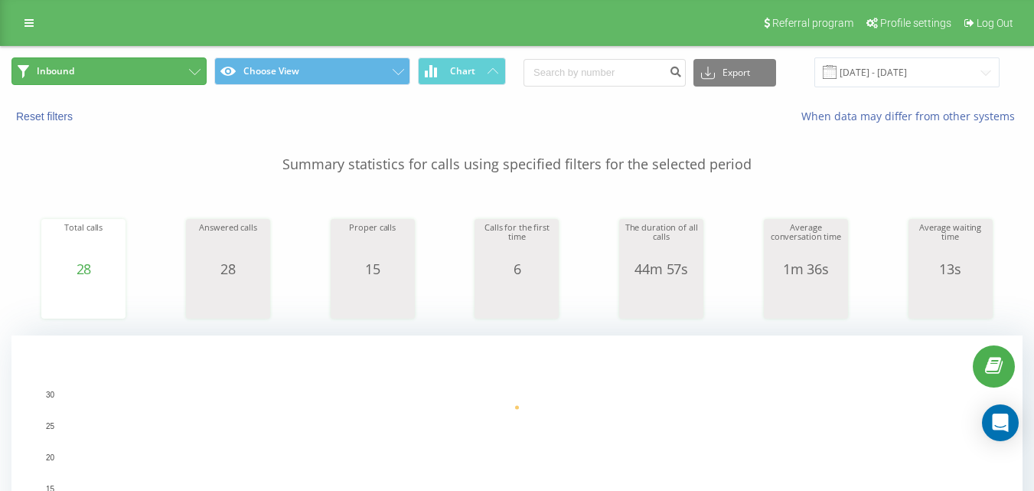
click at [162, 83] on button "Inbound" at bounding box center [108, 71] width 195 height 28
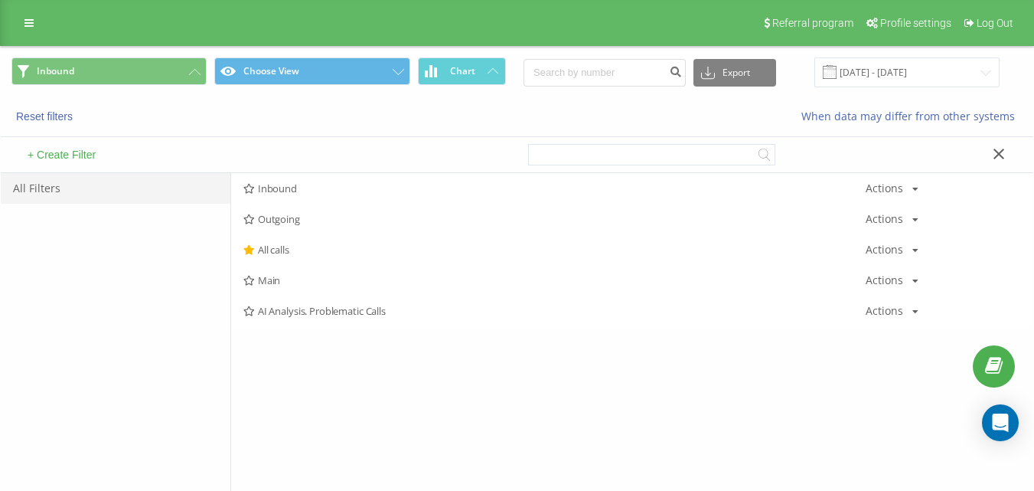
click at [327, 220] on span "Outgoing" at bounding box center [554, 219] width 622 height 11
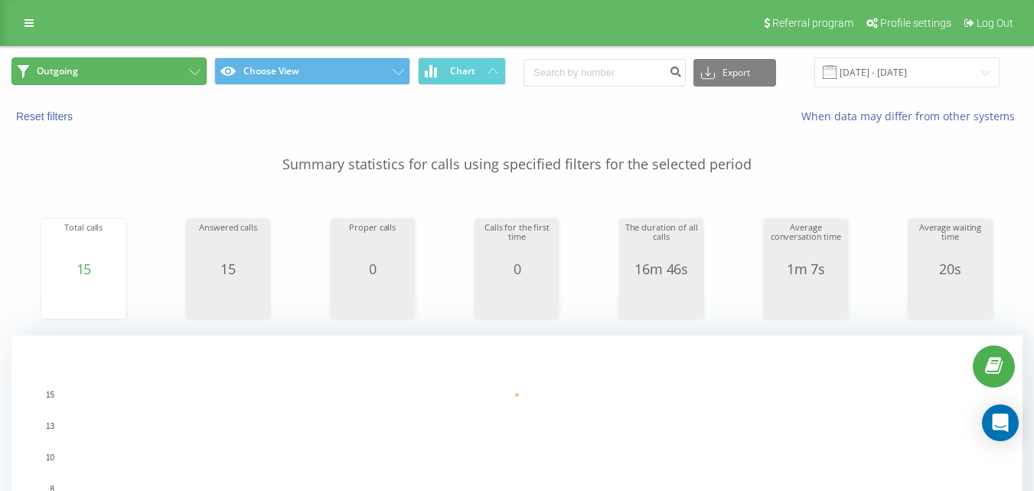
click at [162, 67] on button "Outgoing" at bounding box center [108, 71] width 195 height 28
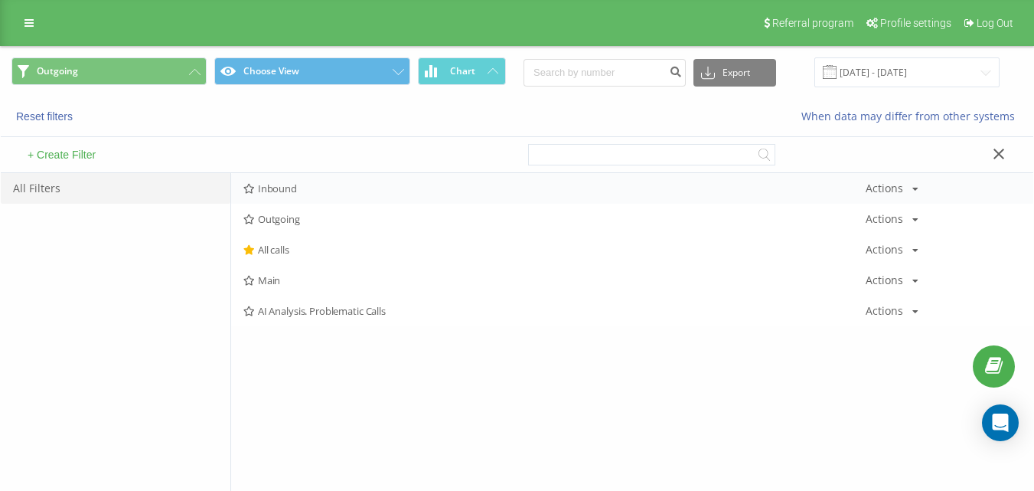
click at [297, 188] on span "Inbound" at bounding box center [554, 188] width 622 height 11
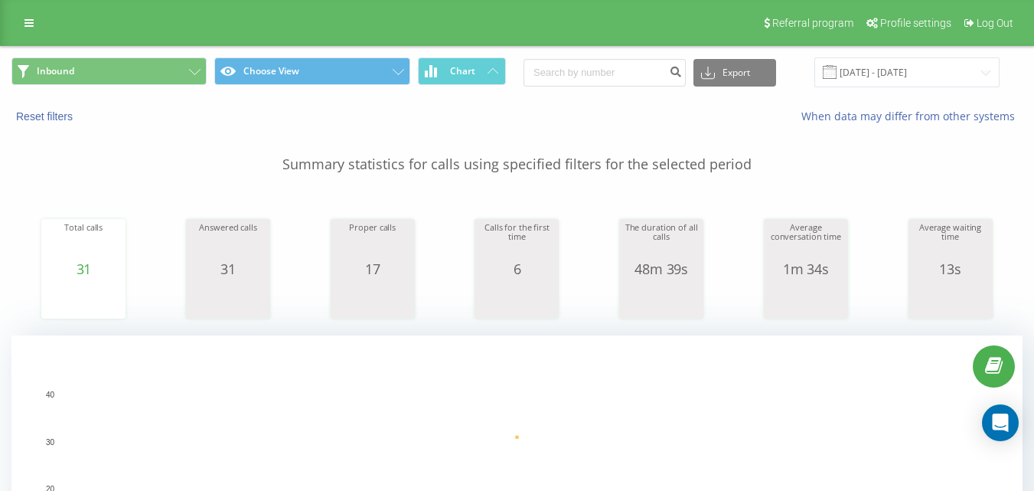
click at [152, 94] on div "Inbound Choose View Chart Export .csv .xls .xlsx [DATE] - [DATE]" at bounding box center [517, 72] width 1033 height 51
click at [177, 75] on button "Inbound" at bounding box center [108, 71] width 195 height 28
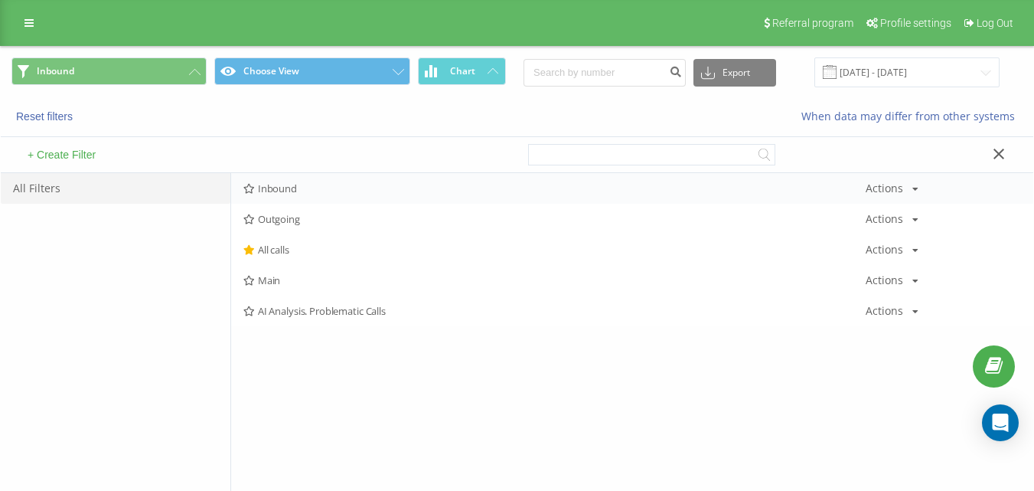
click at [286, 185] on span "Inbound" at bounding box center [554, 188] width 622 height 11
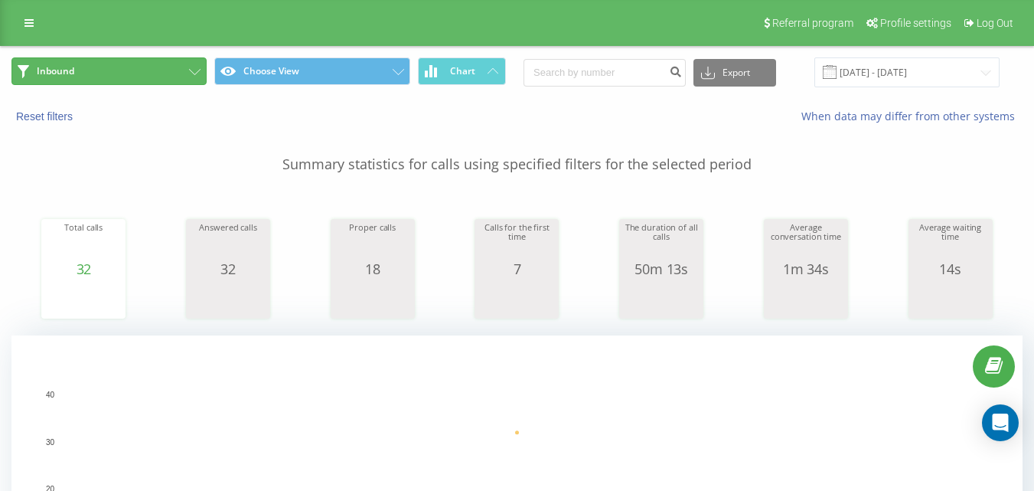
click at [145, 59] on button "Inbound" at bounding box center [108, 71] width 195 height 28
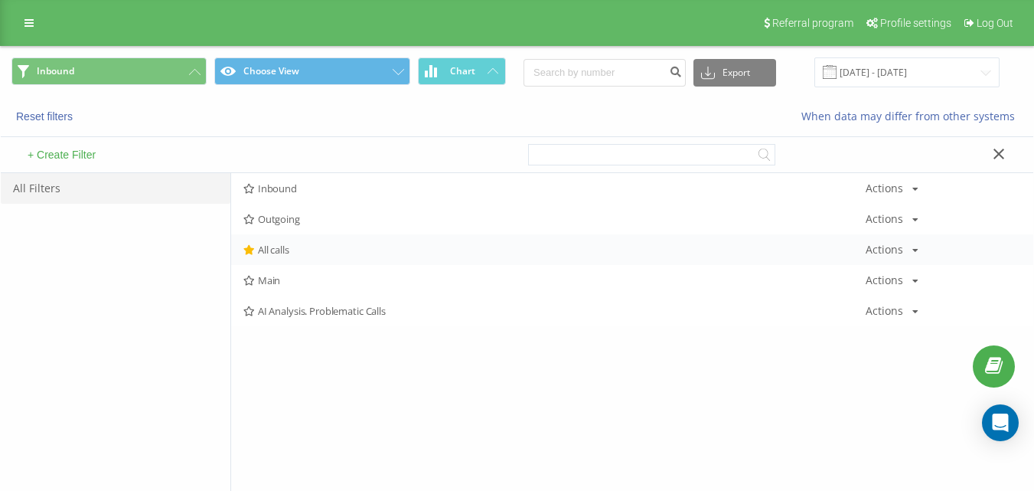
click at [289, 248] on span "All calls" at bounding box center [554, 249] width 622 height 11
click at [0, 0] on div at bounding box center [0, 0] width 0 height 0
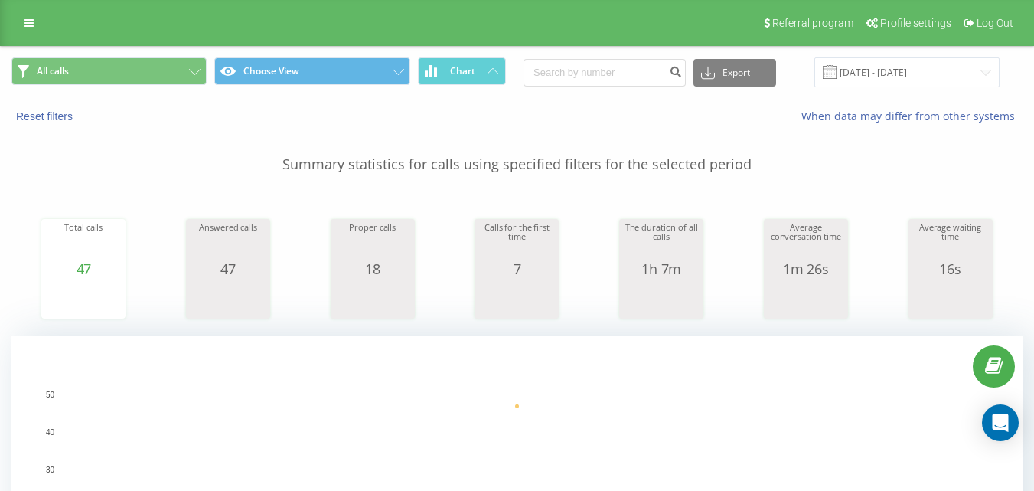
click at [167, 54] on div "All calls Choose View Chart Export .csv .xls .xlsx [DATE] - [DATE]" at bounding box center [517, 72] width 1033 height 51
click at [176, 75] on button "All calls" at bounding box center [108, 71] width 195 height 28
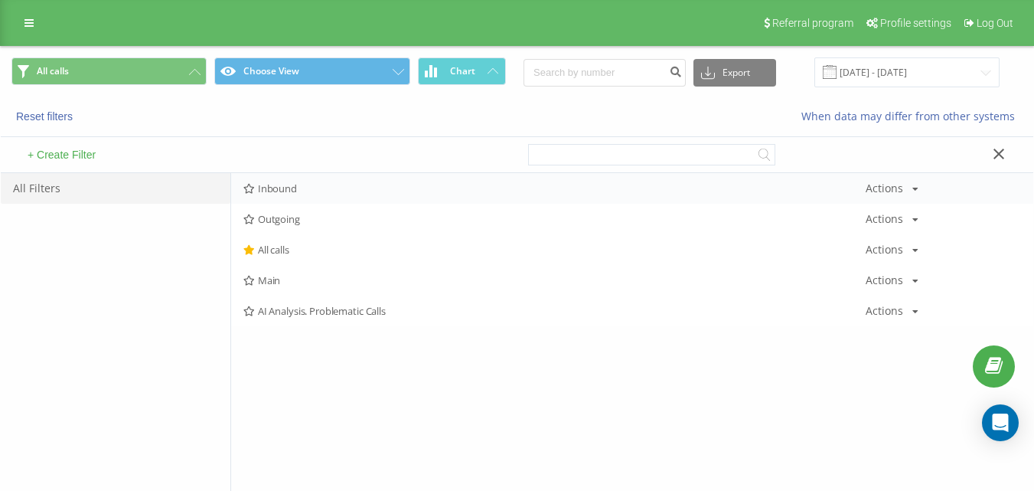
click at [291, 187] on span "Inbound" at bounding box center [554, 188] width 622 height 11
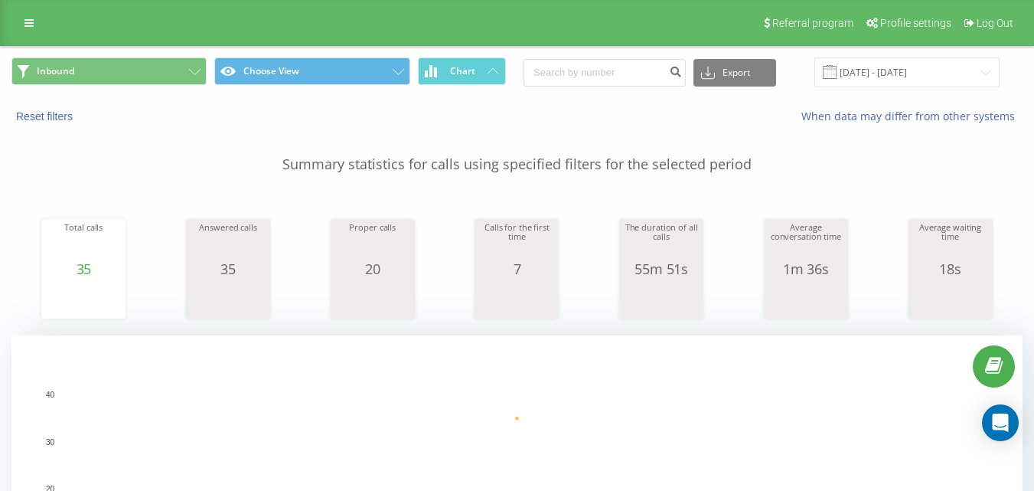
click at [104, 41] on div "Referral program Profile settings Log Out" at bounding box center [517, 23] width 1034 height 46
click at [123, 67] on button "Inbound" at bounding box center [108, 71] width 195 height 28
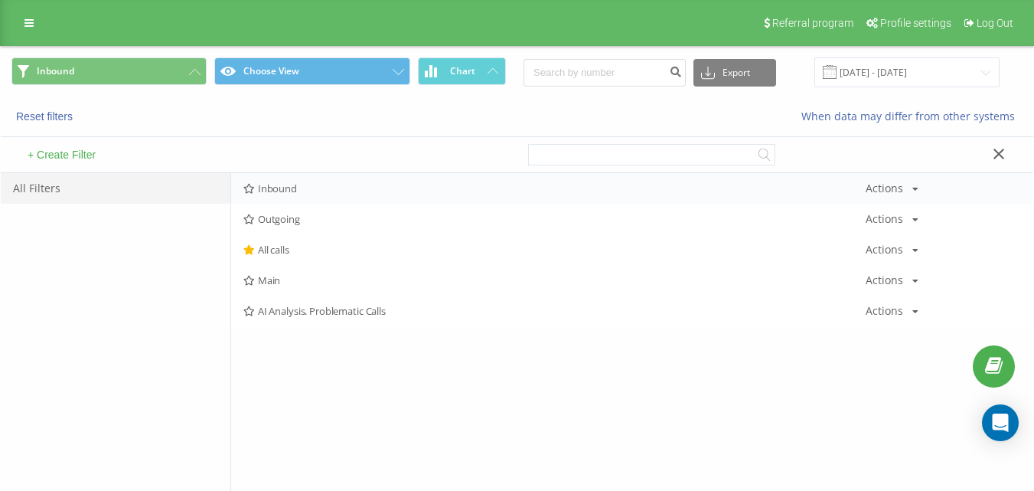
click at [302, 201] on div "Inbound Actions Edit Copy Delete Default Share" at bounding box center [632, 188] width 802 height 31
click at [306, 193] on span "Inbound" at bounding box center [554, 188] width 622 height 11
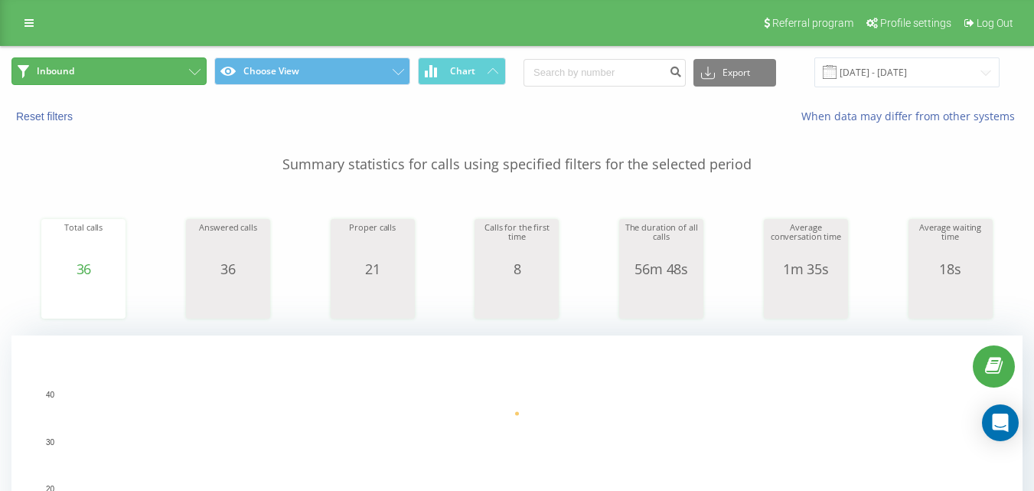
click at [117, 81] on button "Inbound" at bounding box center [108, 71] width 195 height 28
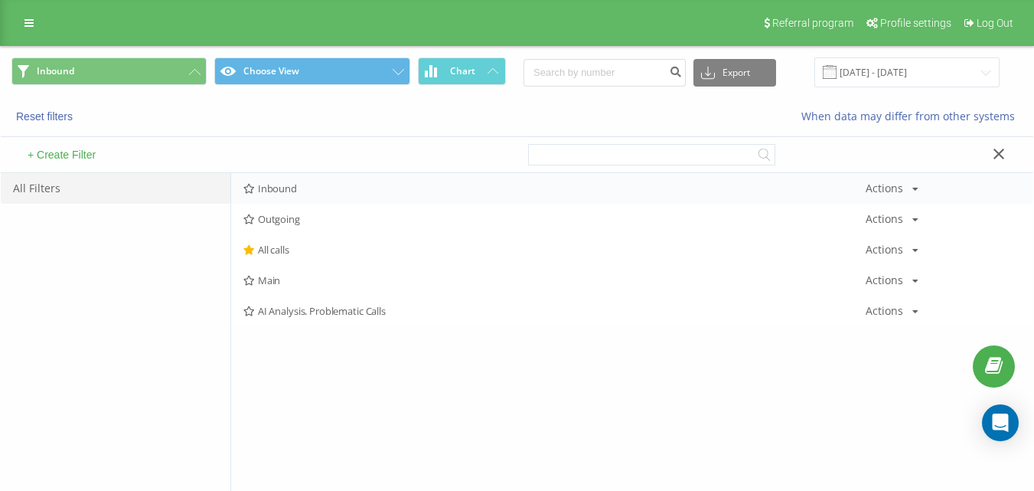
click at [279, 194] on span "Inbound" at bounding box center [554, 188] width 622 height 11
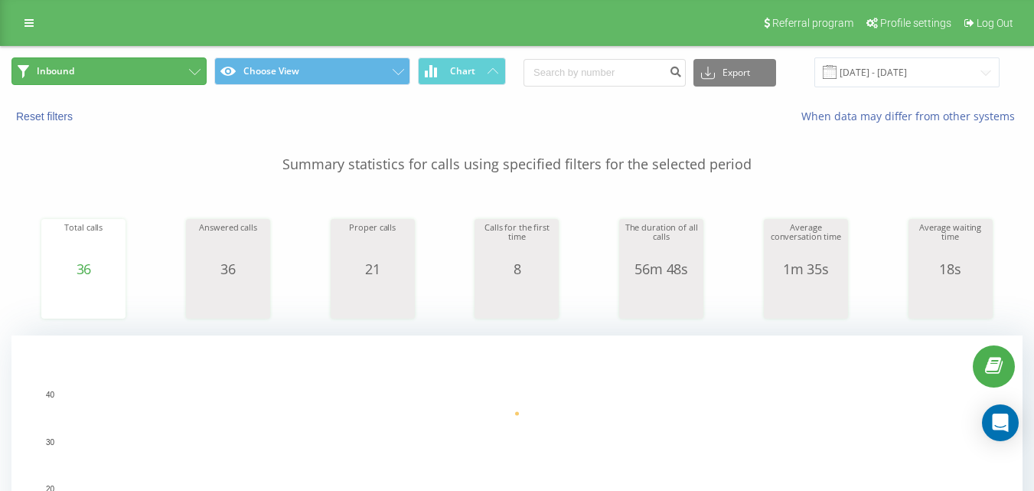
click at [171, 83] on button "Inbound" at bounding box center [108, 71] width 195 height 28
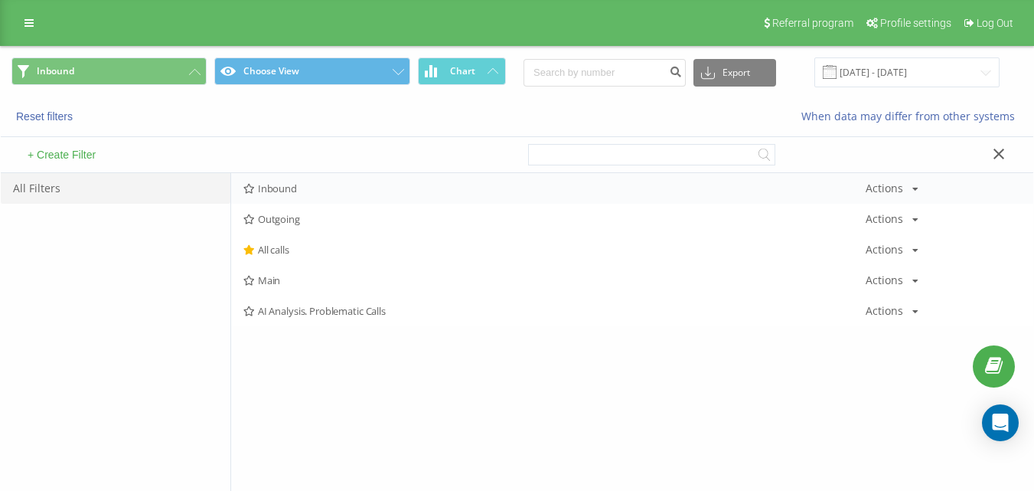
click at [299, 181] on div "Inbound Actions Edit Copy Delete Default Share" at bounding box center [632, 188] width 802 height 31
click at [300, 187] on span "Inbound" at bounding box center [554, 188] width 622 height 11
click at [0, 0] on div at bounding box center [0, 0] width 0 height 0
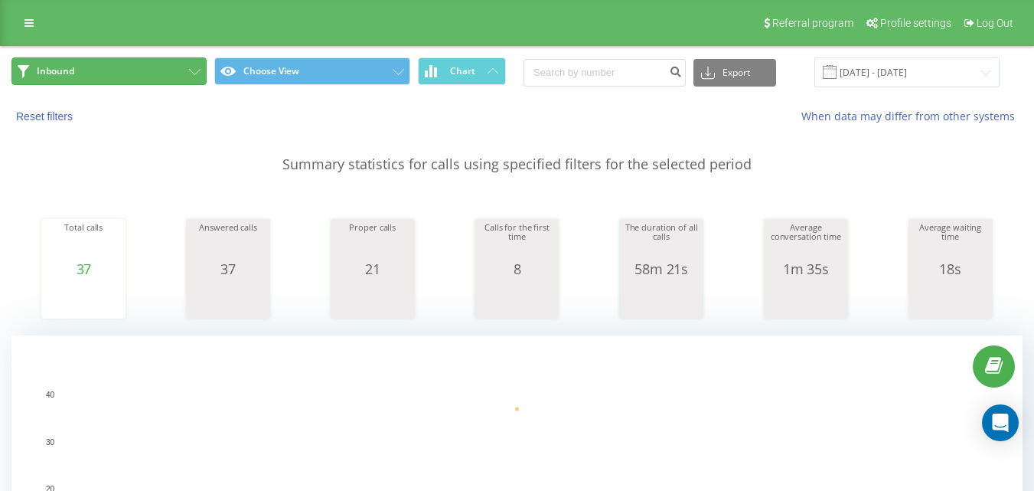
click at [138, 80] on button "Inbound" at bounding box center [108, 71] width 195 height 28
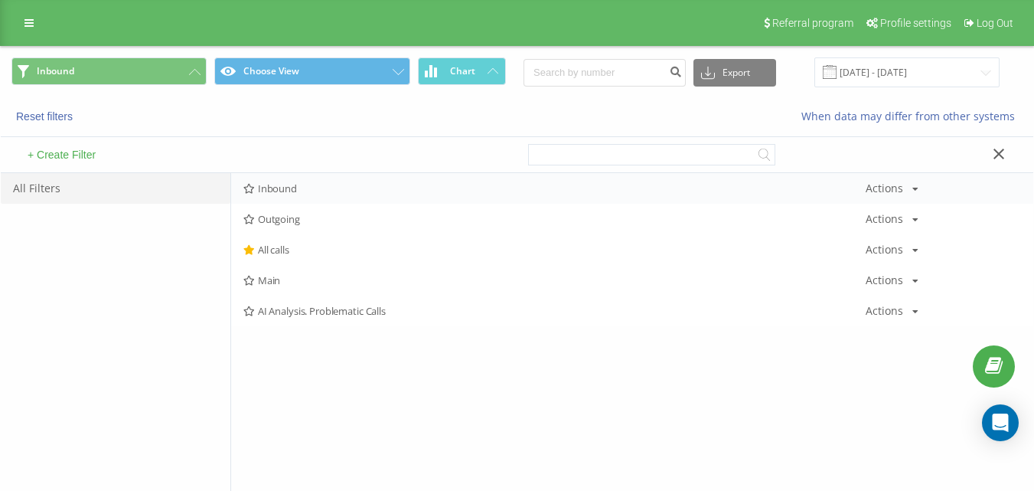
click at [291, 193] on span "Inbound" at bounding box center [554, 188] width 622 height 11
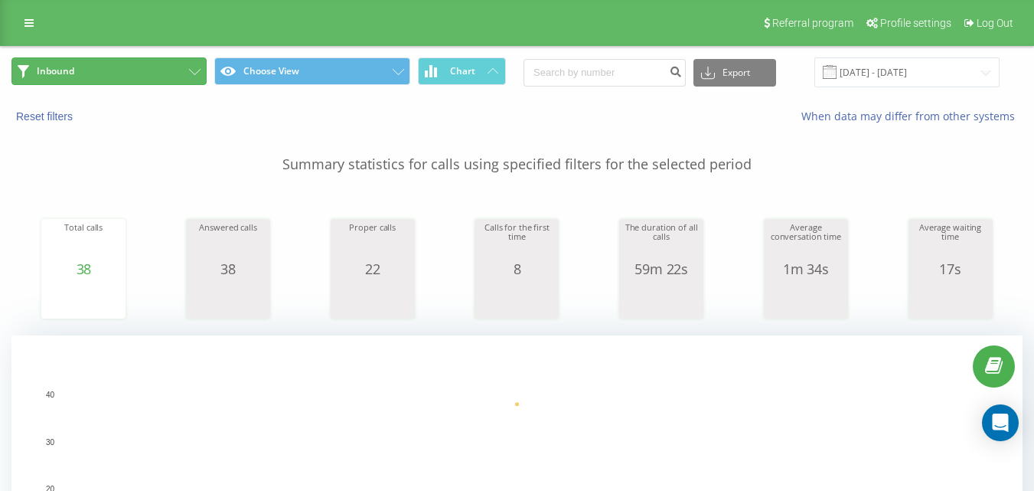
click at [179, 74] on button "Inbound" at bounding box center [108, 71] width 195 height 28
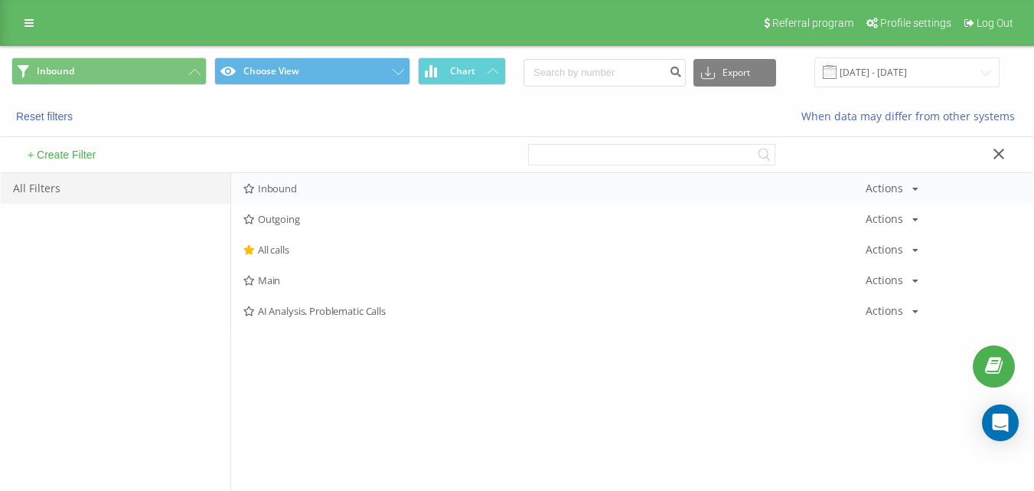
click at [299, 186] on span "Inbound" at bounding box center [554, 188] width 622 height 11
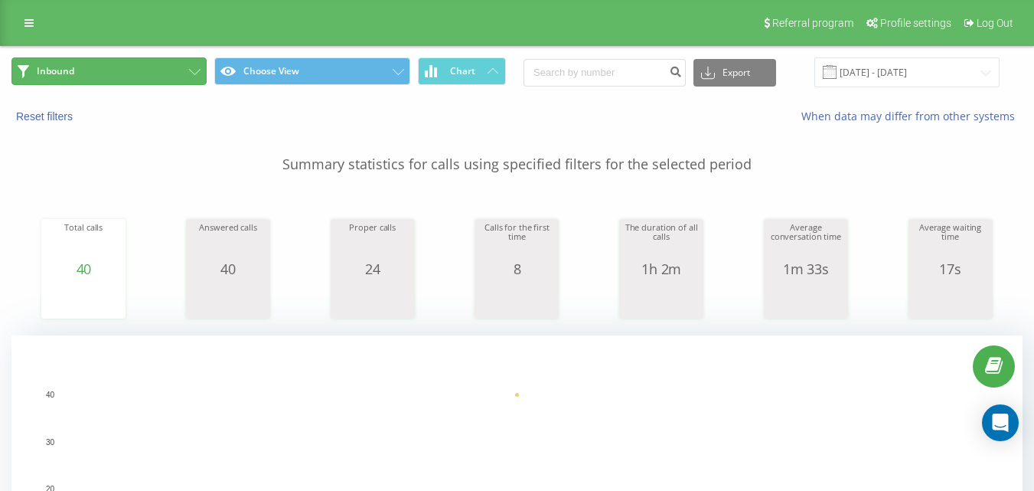
click at [113, 70] on button "Inbound" at bounding box center [108, 71] width 195 height 28
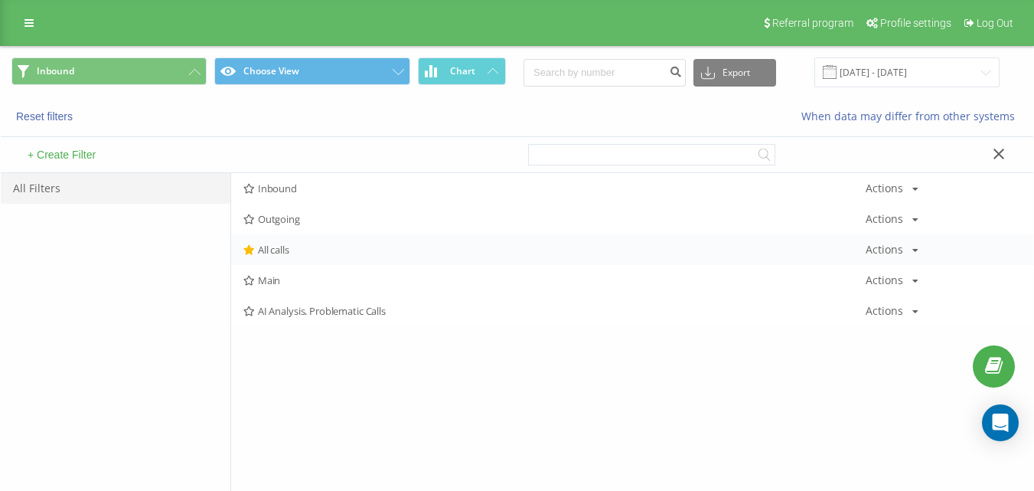
click at [290, 252] on span "All calls" at bounding box center [554, 249] width 622 height 11
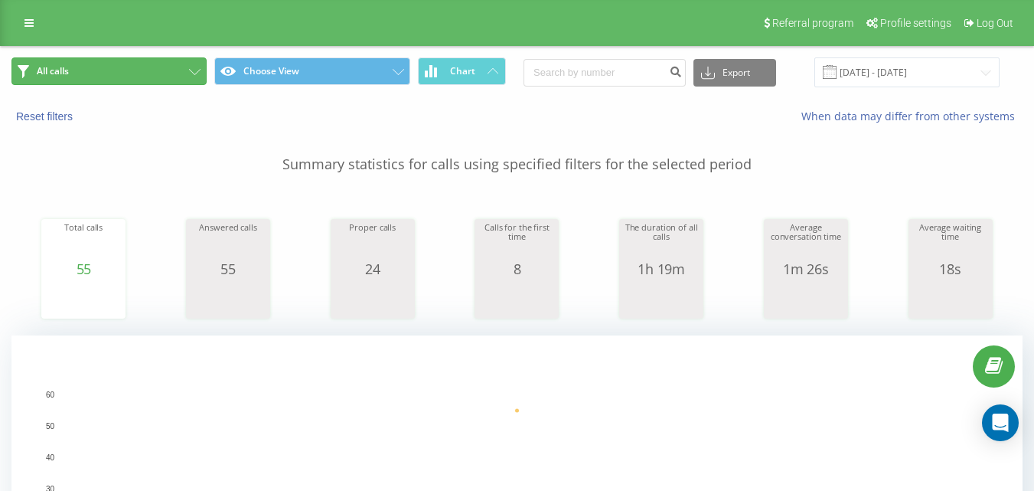
click at [143, 73] on button "All calls" at bounding box center [108, 71] width 195 height 28
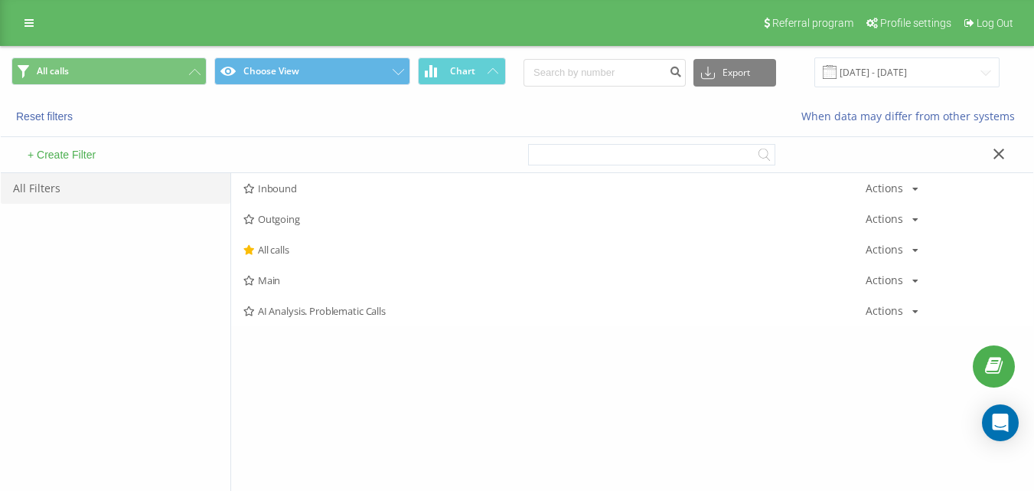
drag, startPoint x: 269, startPoint y: 191, endPoint x: 277, endPoint y: 194, distance: 8.0
click at [269, 192] on span "Inbound" at bounding box center [554, 188] width 622 height 11
